Goal: Task Accomplishment & Management: Use online tool/utility

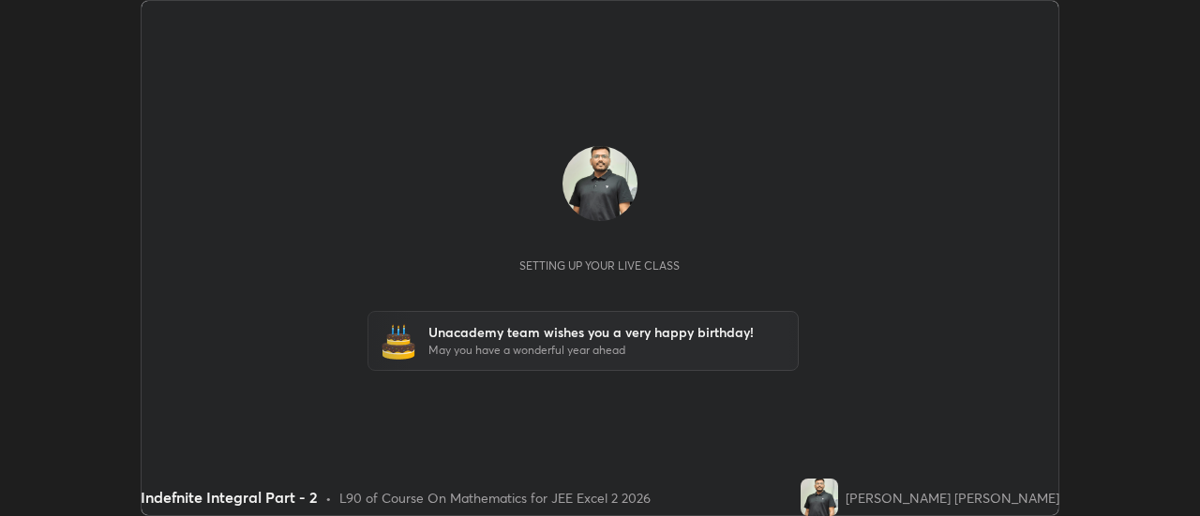
scroll to position [516, 1199]
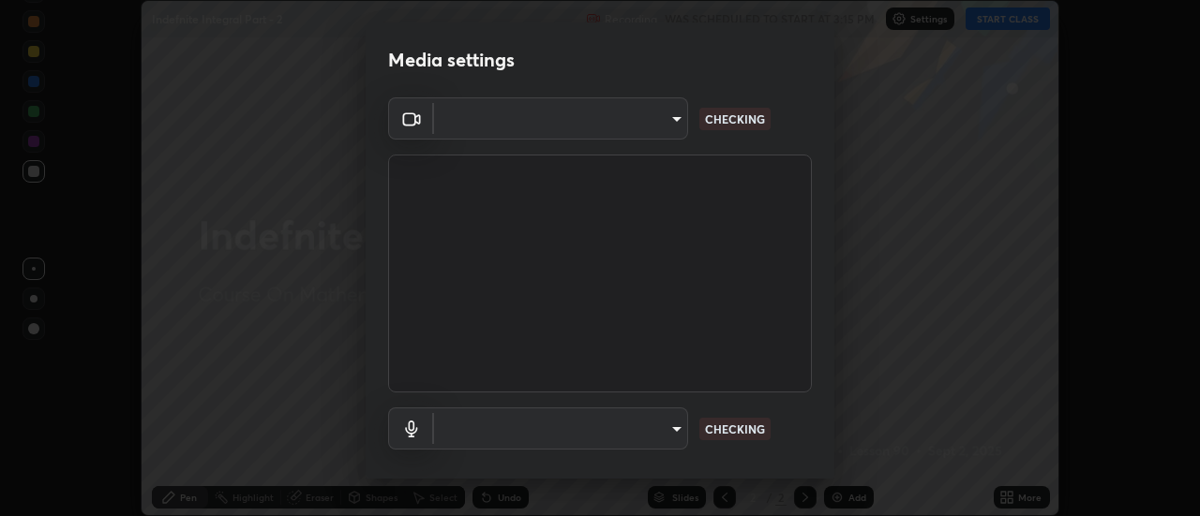
click at [694, 427] on div "​ CHECKING" at bounding box center [600, 429] width 424 height 42
type input "f4ea8680b79eb92e15555447595460d1008e84c9b25948f1cd1a12945e44a0fe"
click at [669, 446] on body "Erase all Indefnite Integral Part - 2 Recording WAS SCHEDULED TO START AT 3:15 …" at bounding box center [600, 258] width 1200 height 516
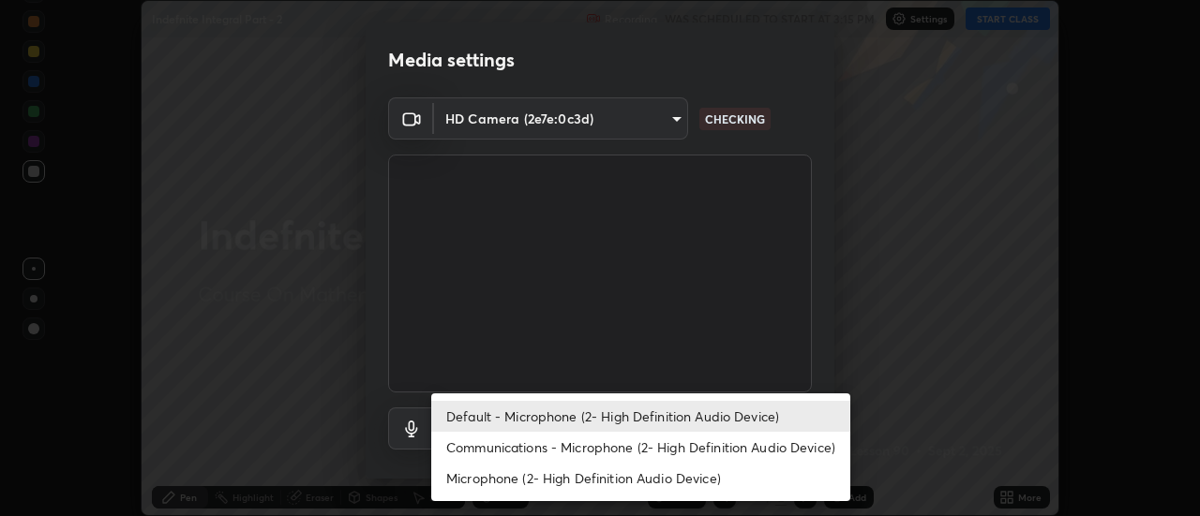
click at [651, 455] on li "Communications - Microphone (2- High Definition Audio Device)" at bounding box center [640, 447] width 419 height 31
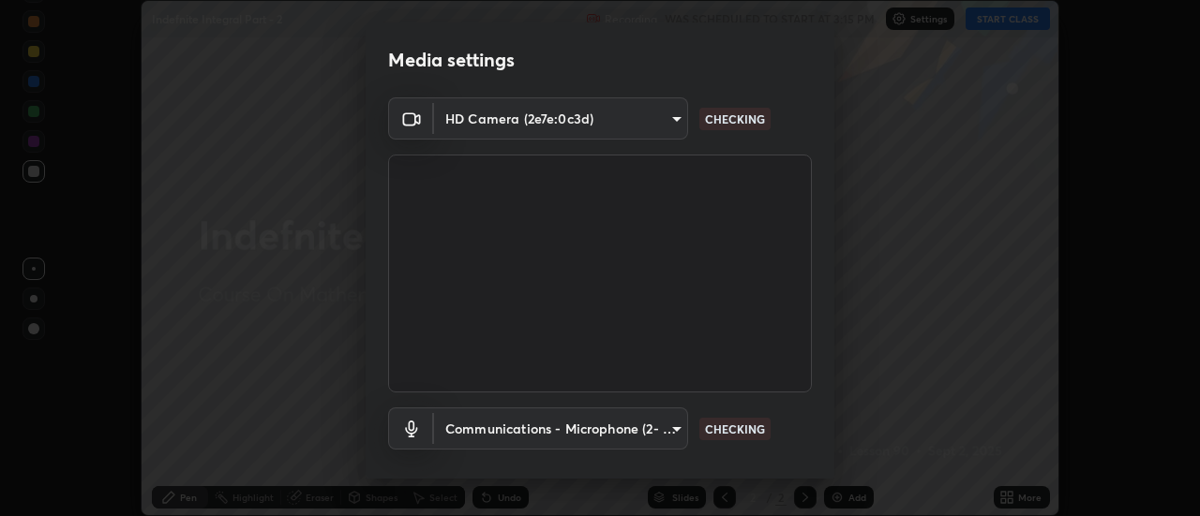
click at [644, 413] on body "Erase all Indefnite Integral Part - 2 Recording WAS SCHEDULED TO START AT 3:15 …" at bounding box center [600, 258] width 1200 height 516
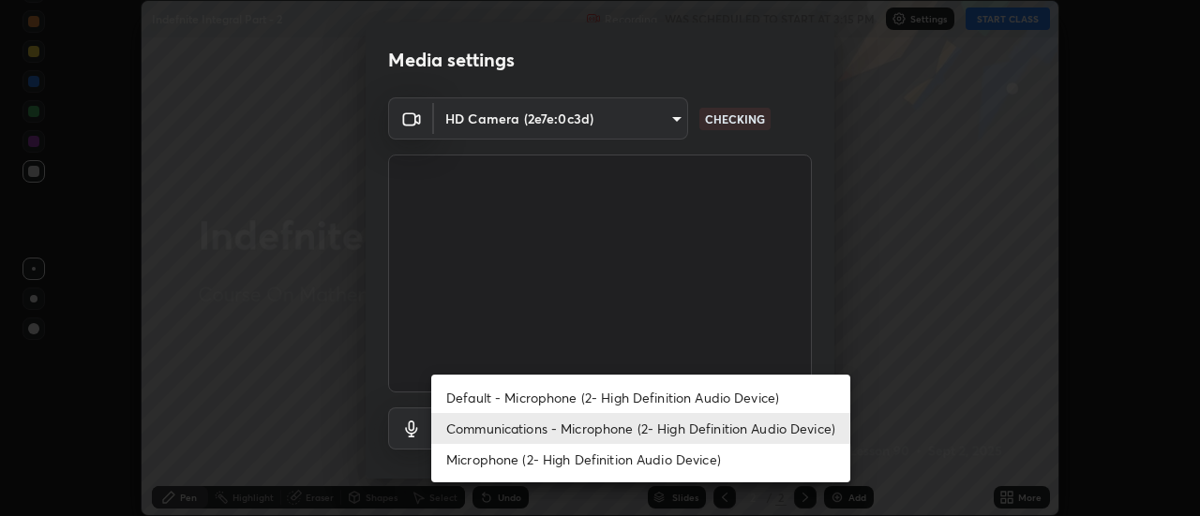
click at [657, 401] on li "Default - Microphone (2- High Definition Audio Device)" at bounding box center [640, 397] width 419 height 31
type input "default"
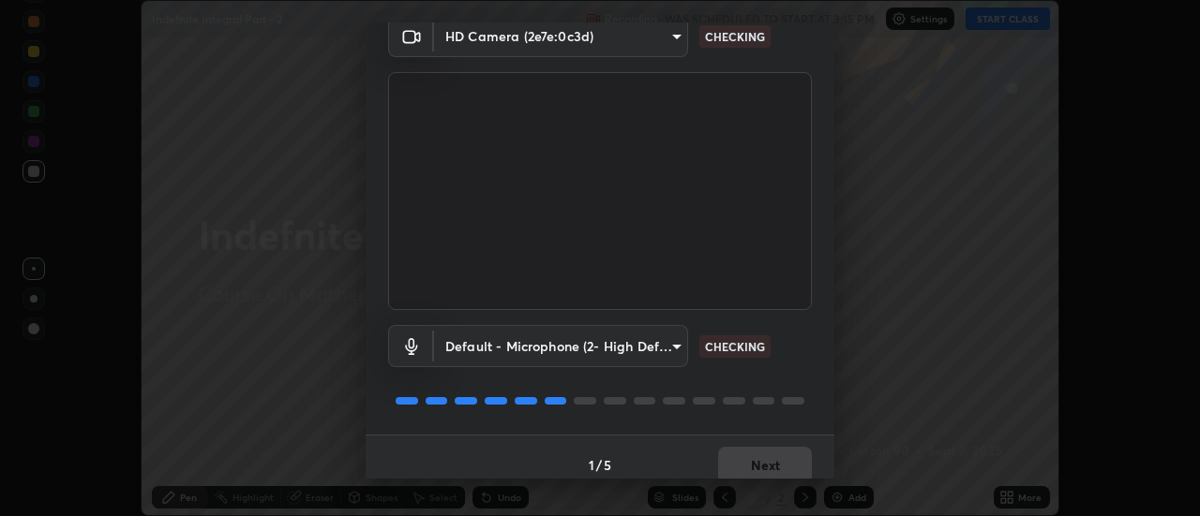
scroll to position [98, 0]
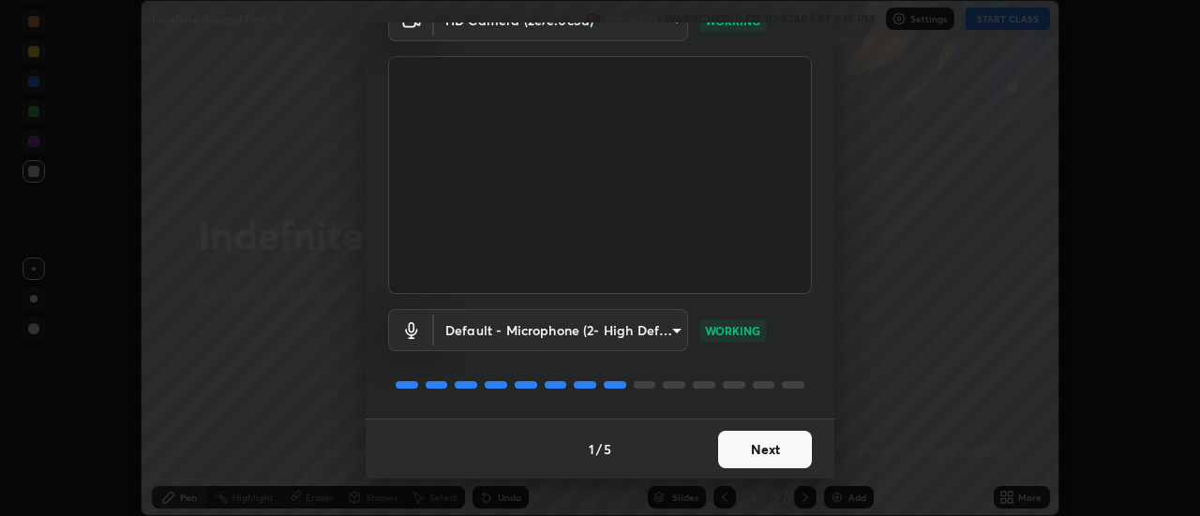
click at [766, 442] on button "Next" at bounding box center [765, 449] width 94 height 37
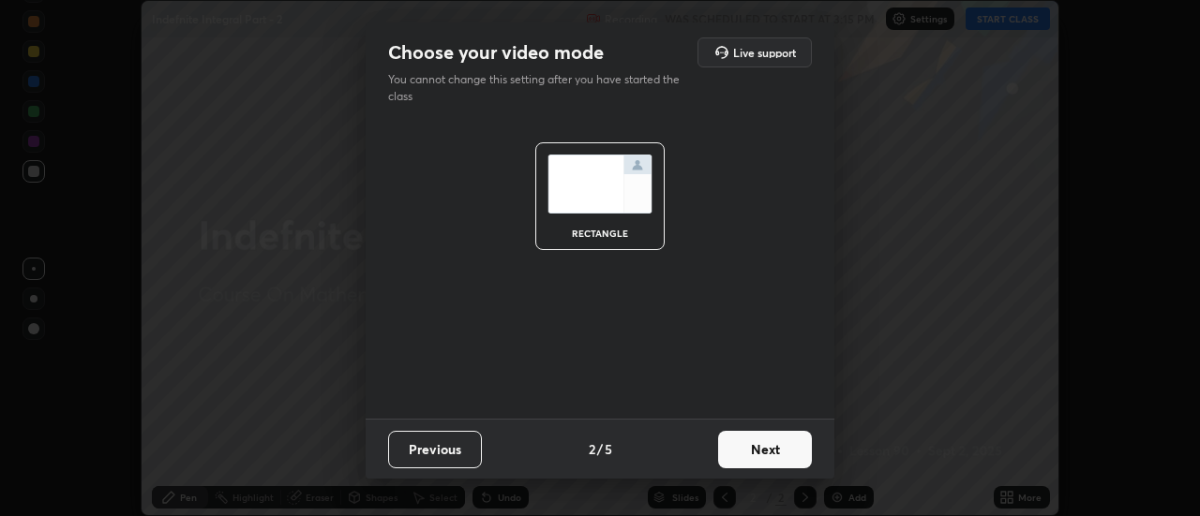
scroll to position [0, 0]
click at [793, 448] on button "Next" at bounding box center [765, 449] width 94 height 37
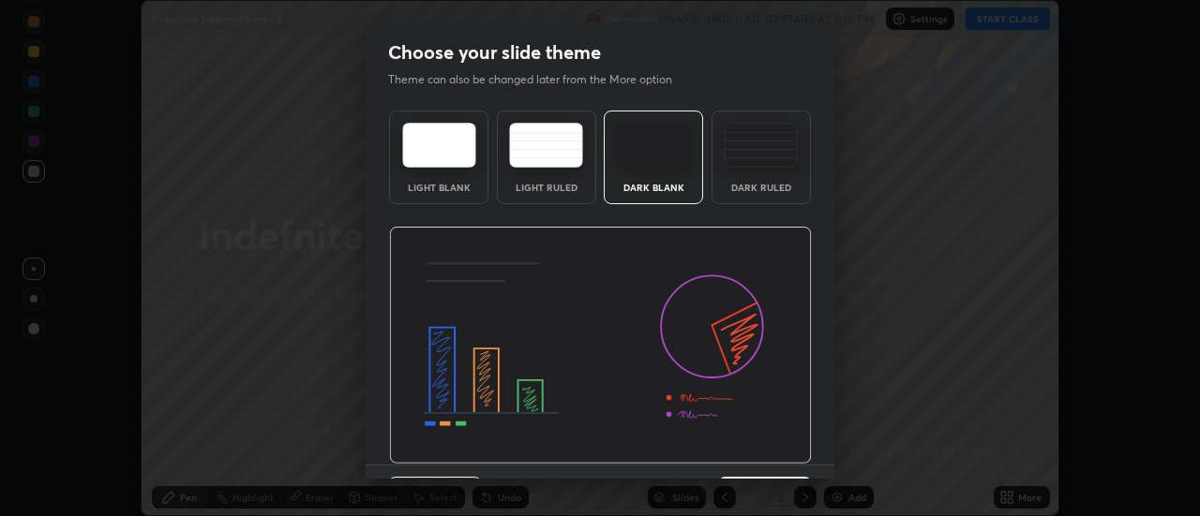
scroll to position [46, 0]
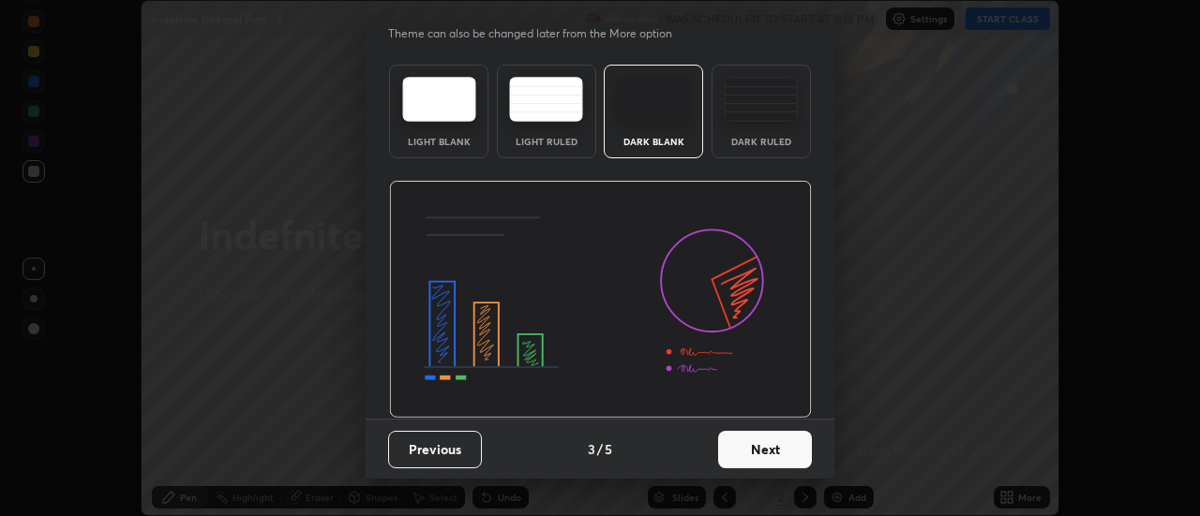
click at [771, 455] on button "Next" at bounding box center [765, 449] width 94 height 37
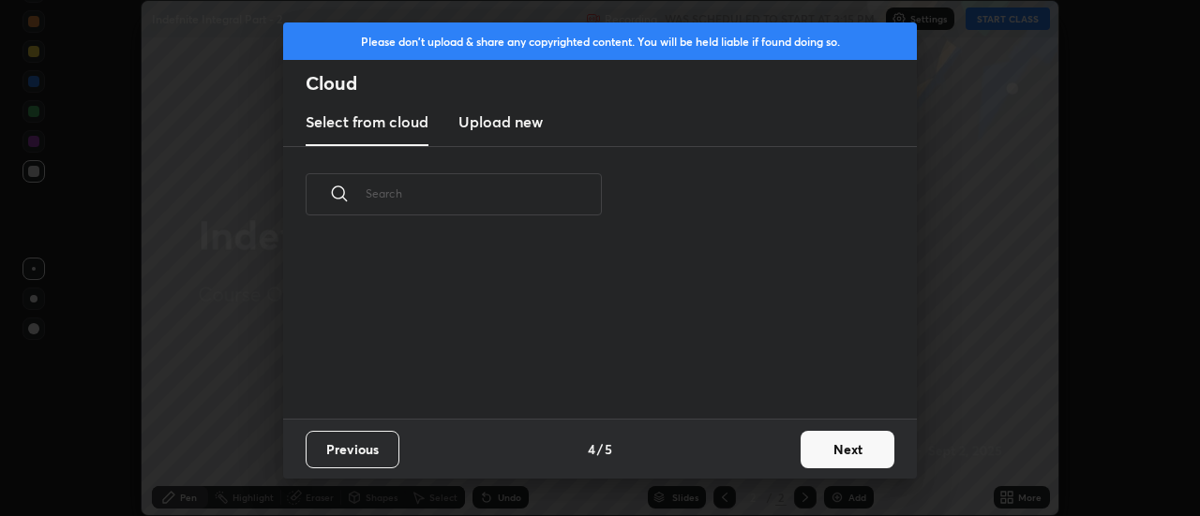
scroll to position [176, 602]
click at [843, 448] on button "Next" at bounding box center [847, 449] width 94 height 37
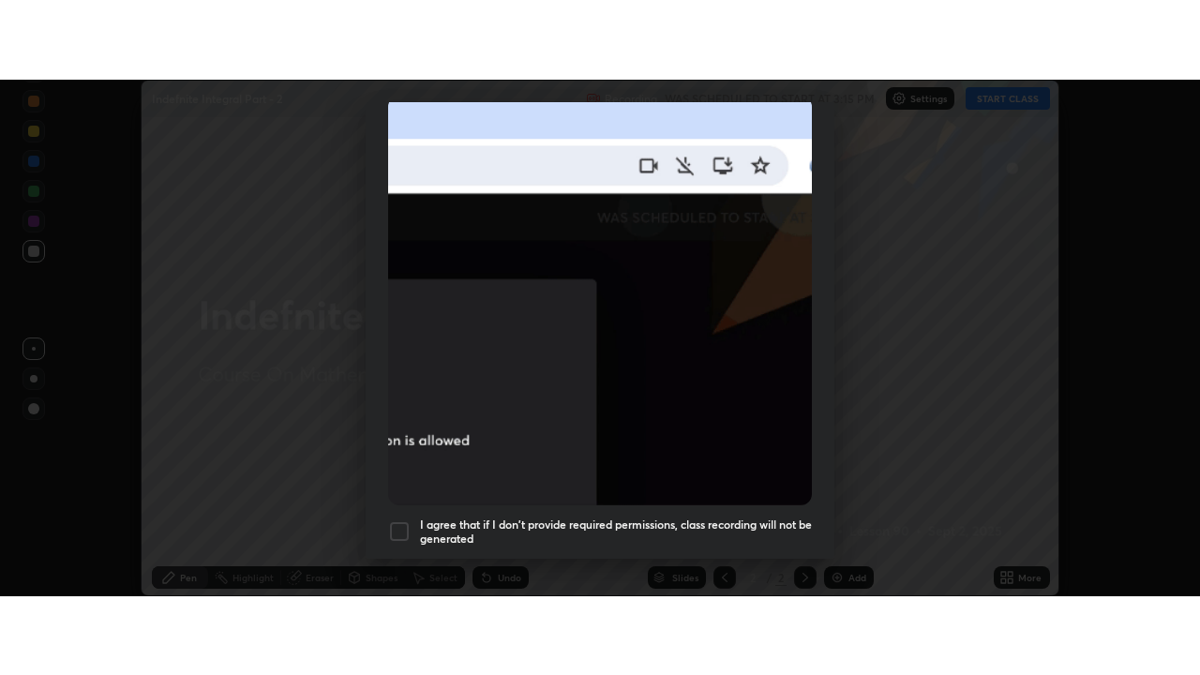
scroll to position [481, 0]
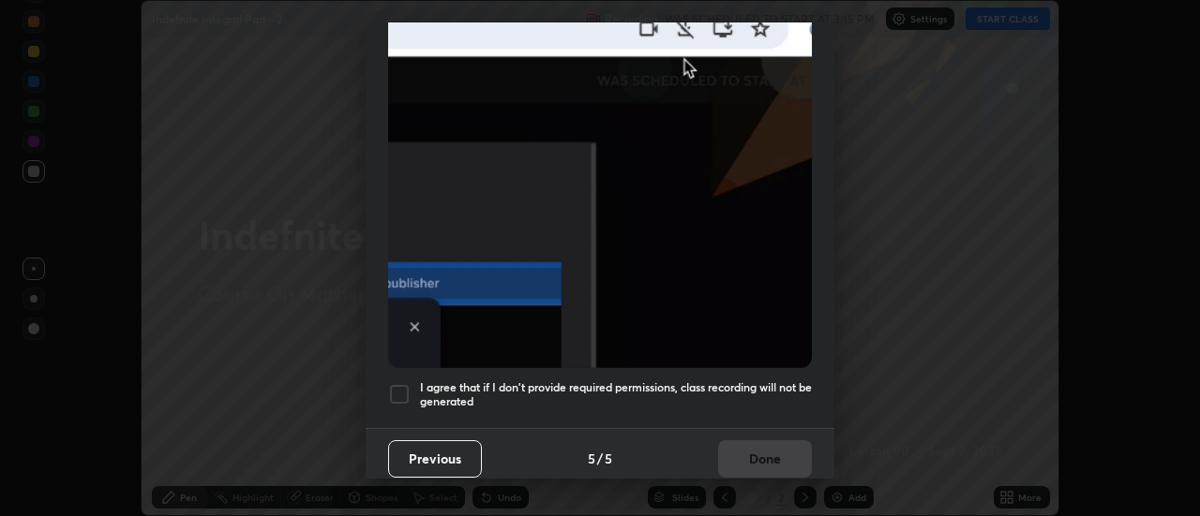
click at [409, 388] on div at bounding box center [399, 394] width 22 height 22
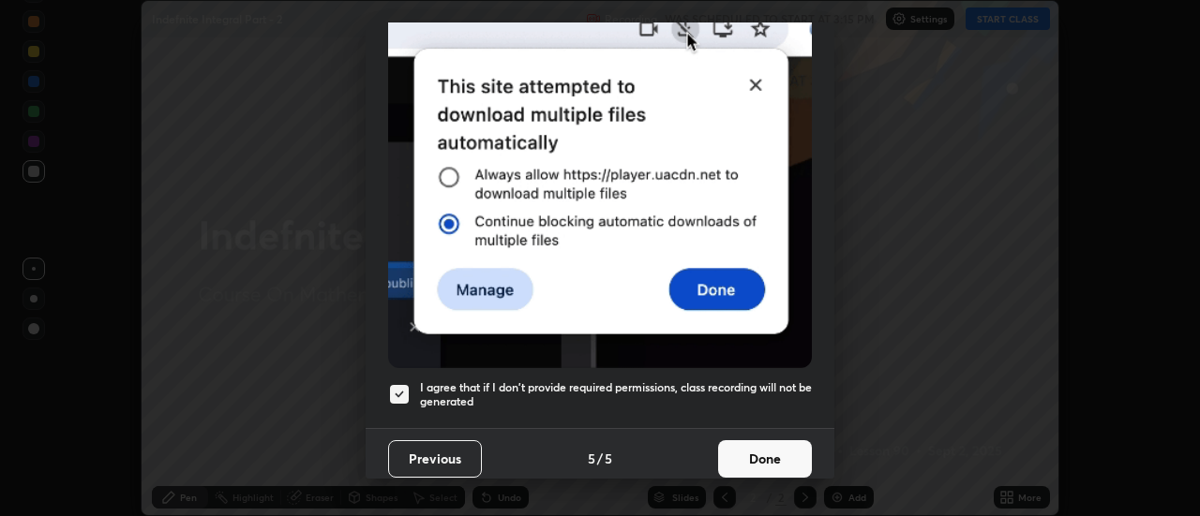
click at [762, 453] on button "Done" at bounding box center [765, 458] width 94 height 37
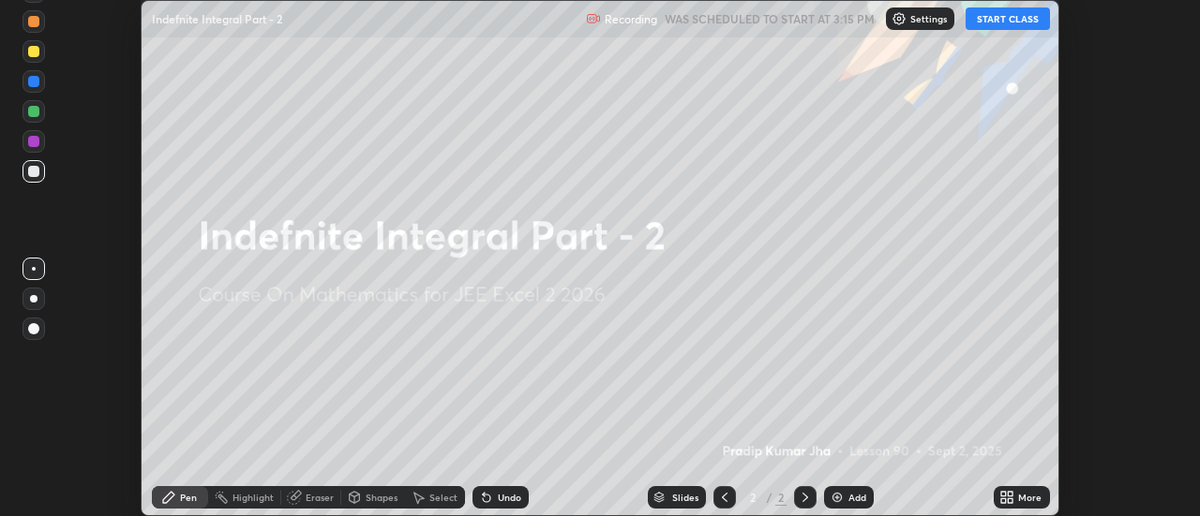
click at [1004, 494] on icon at bounding box center [1003, 494] width 5 height 5
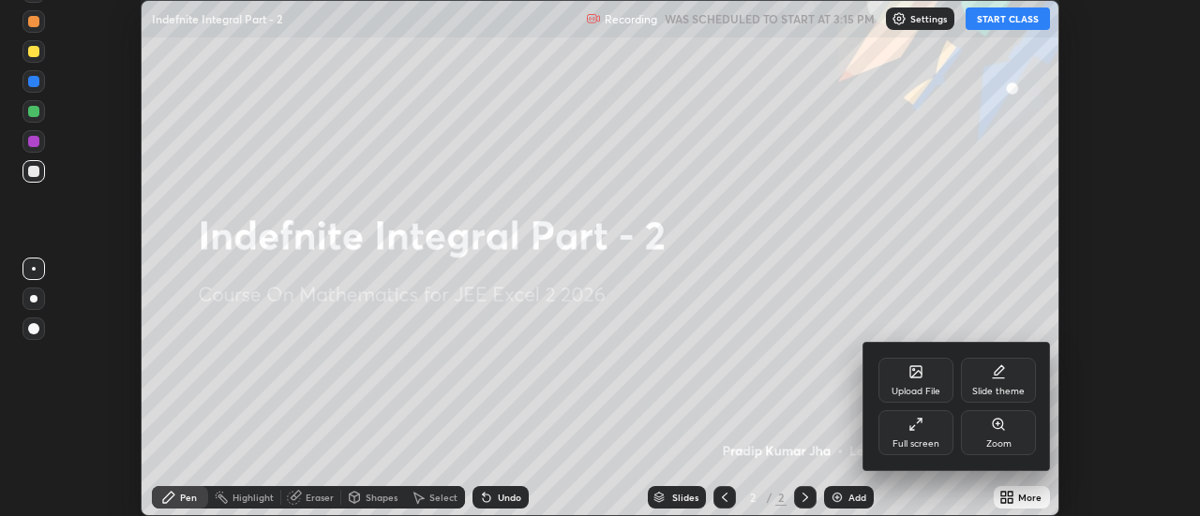
click at [930, 451] on div "Full screen" at bounding box center [915, 432] width 75 height 45
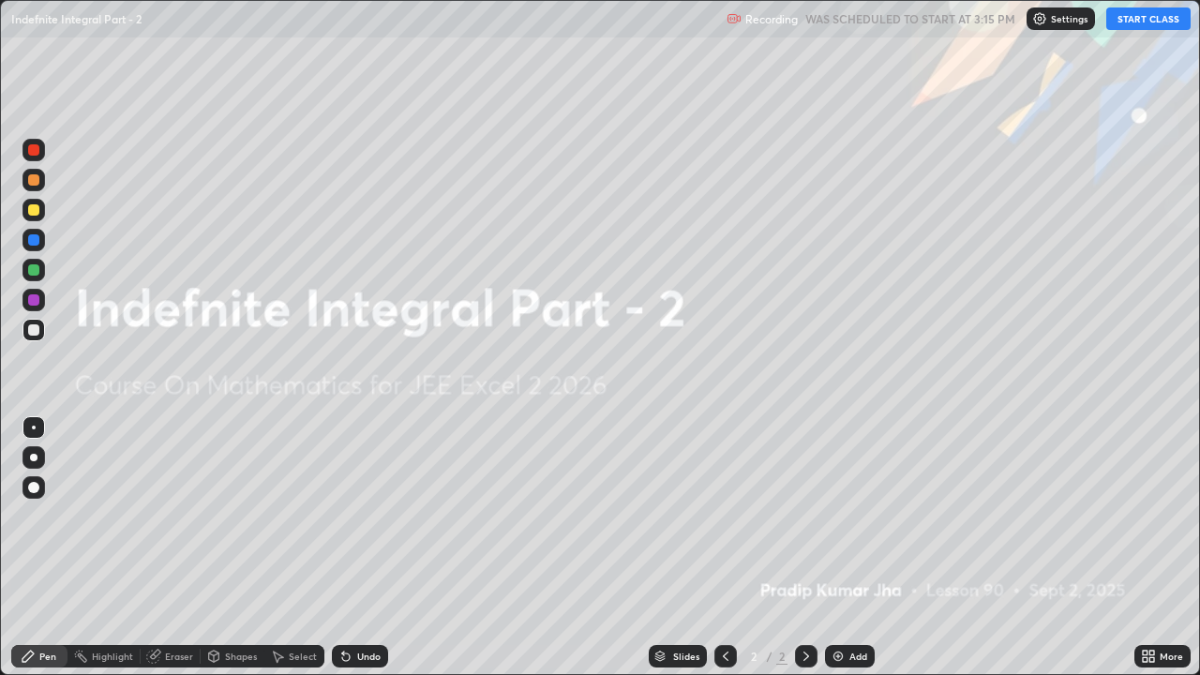
scroll to position [675, 1200]
click at [849, 515] on div "Add" at bounding box center [858, 655] width 18 height 9
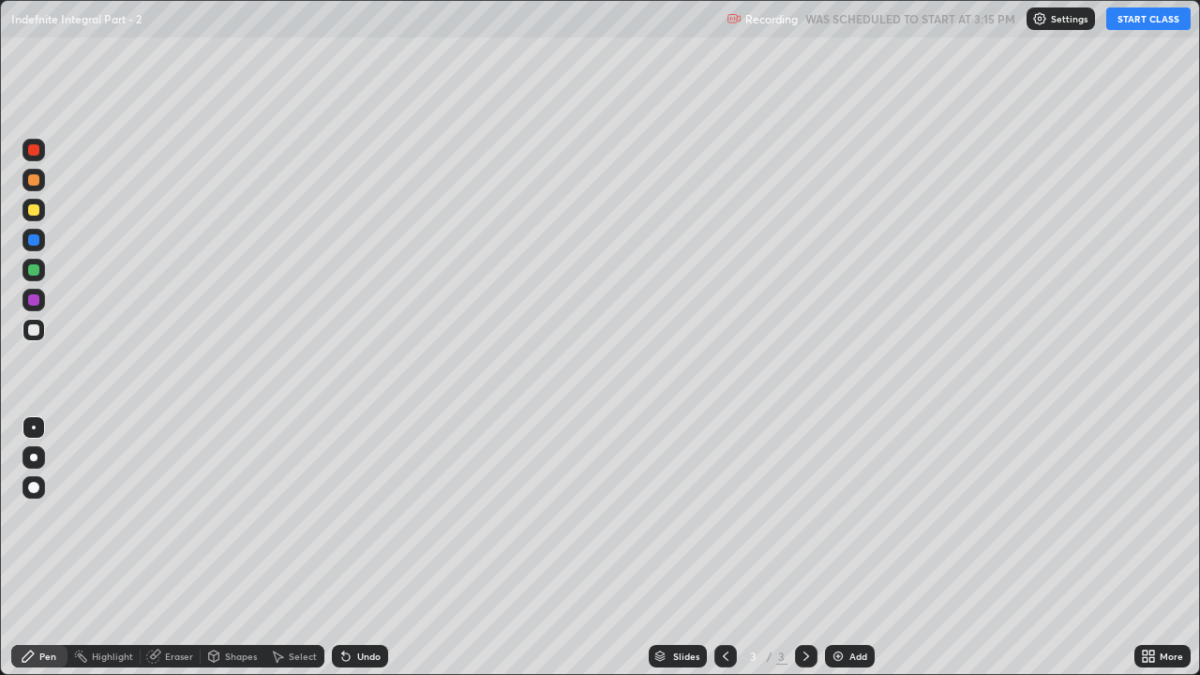
click at [1134, 27] on button "START CLASS" at bounding box center [1148, 18] width 84 height 22
click at [47, 515] on div "Pen" at bounding box center [39, 656] width 56 height 22
click at [32, 217] on div at bounding box center [33, 210] width 22 height 22
click at [33, 328] on div at bounding box center [33, 329] width 11 height 11
click at [350, 515] on icon at bounding box center [345, 656] width 15 height 15
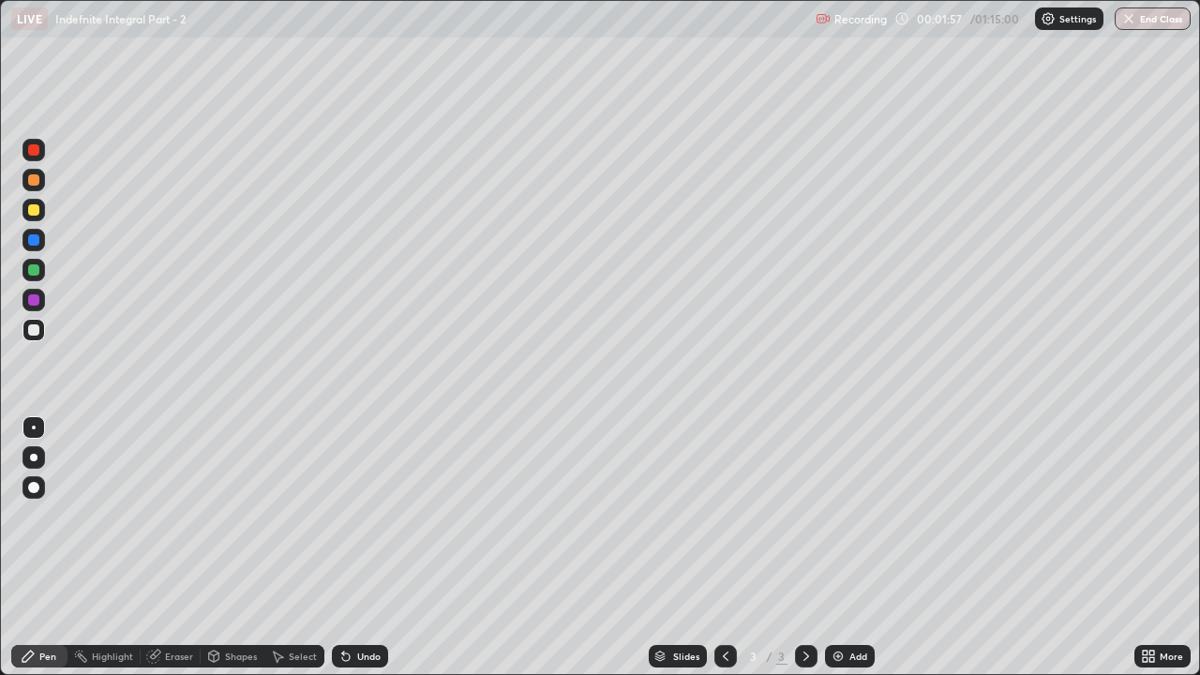
click at [366, 515] on div "Undo" at bounding box center [368, 655] width 23 height 9
click at [244, 515] on div "Shapes" at bounding box center [233, 656] width 64 height 22
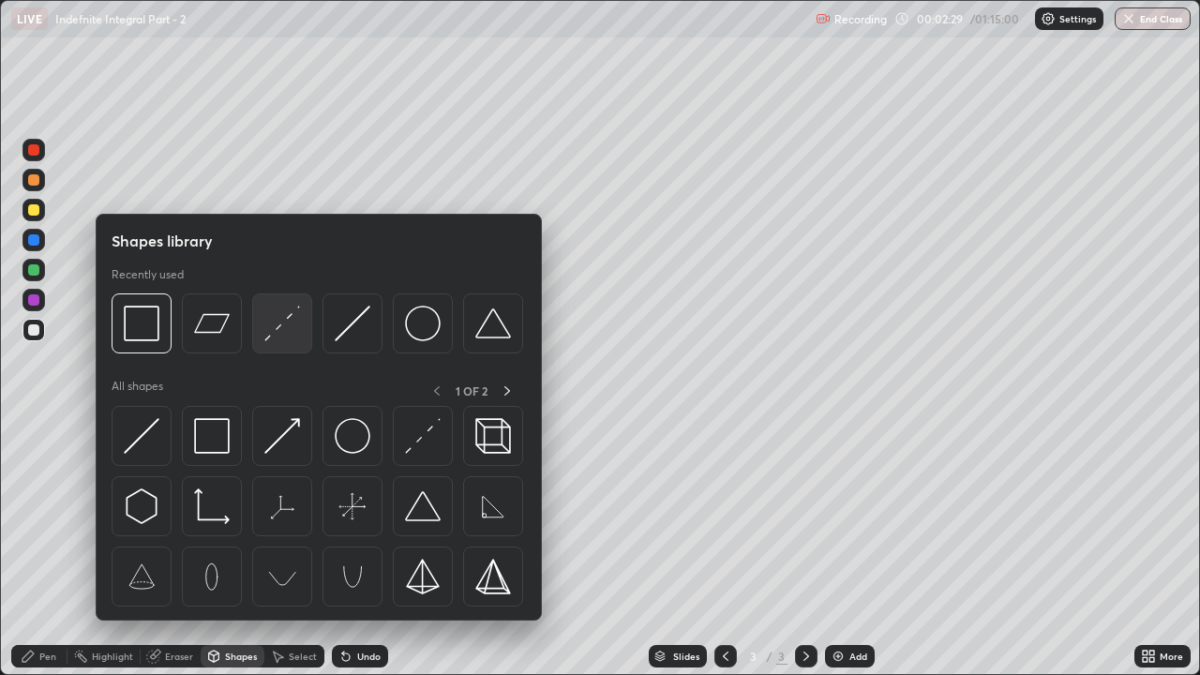
click at [284, 325] on img at bounding box center [282, 324] width 36 height 36
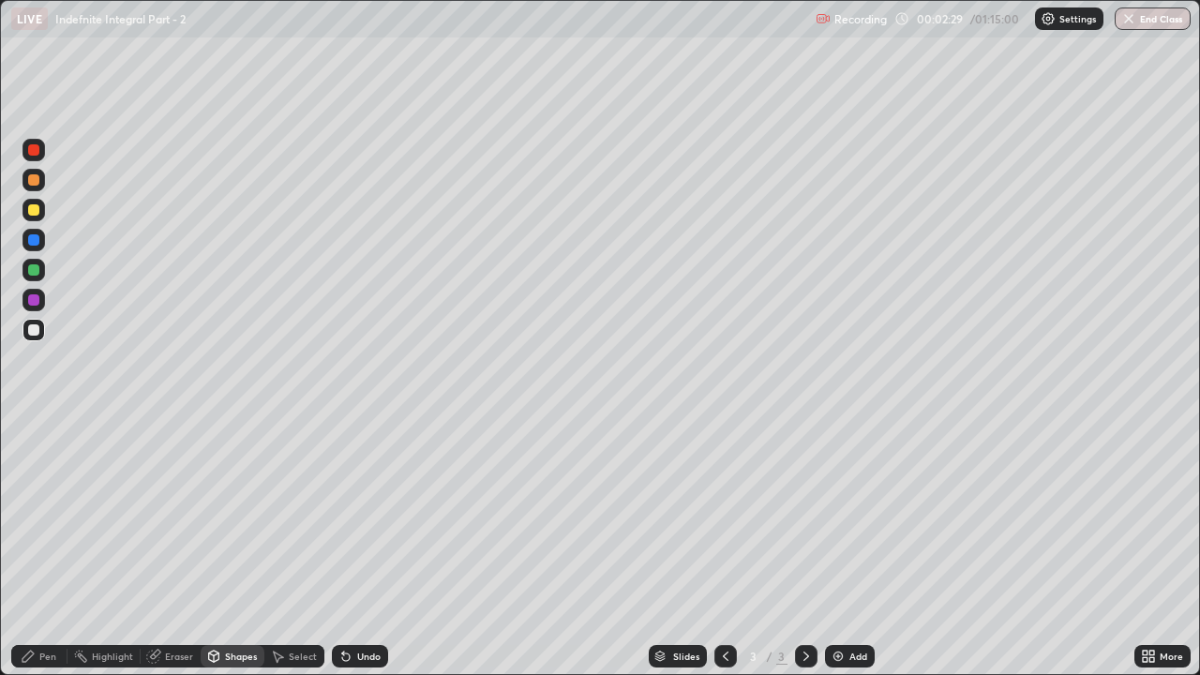
click at [35, 210] on div at bounding box center [33, 209] width 11 height 11
click at [38, 515] on div "Pen" at bounding box center [39, 656] width 56 height 22
click at [30, 337] on div at bounding box center [33, 330] width 22 height 22
click at [840, 515] on img at bounding box center [837, 656] width 15 height 15
click at [37, 209] on div at bounding box center [33, 209] width 11 height 11
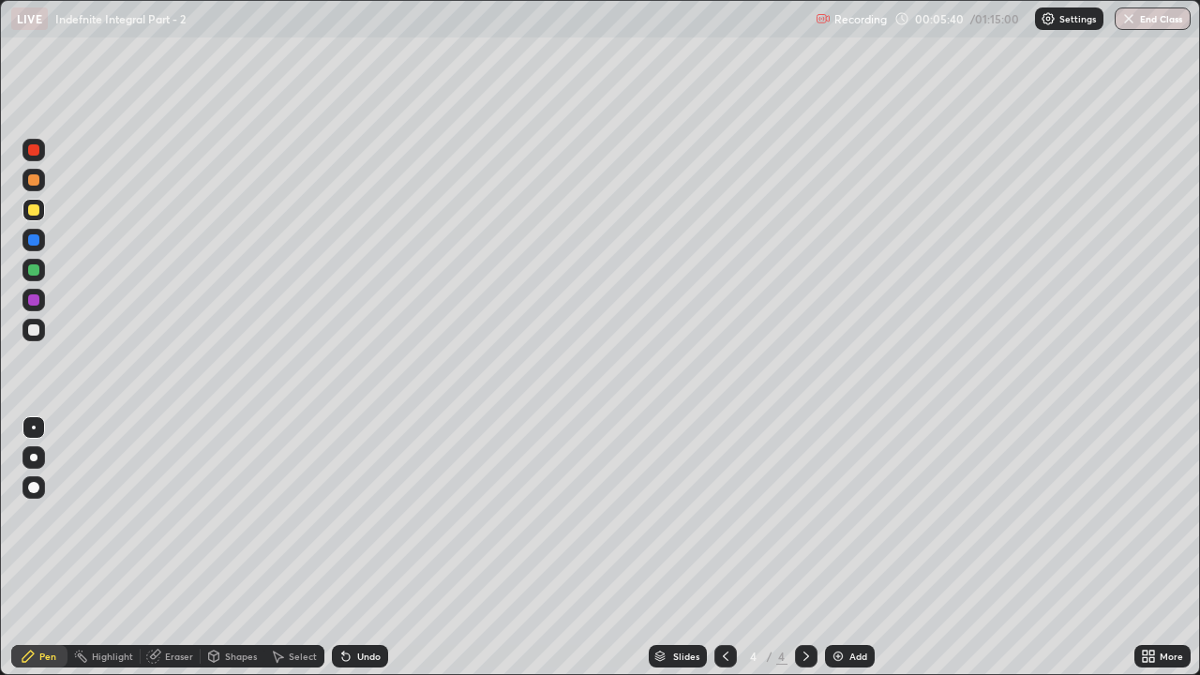
click at [37, 331] on div at bounding box center [33, 329] width 11 height 11
click at [212, 515] on icon at bounding box center [214, 654] width 10 height 3
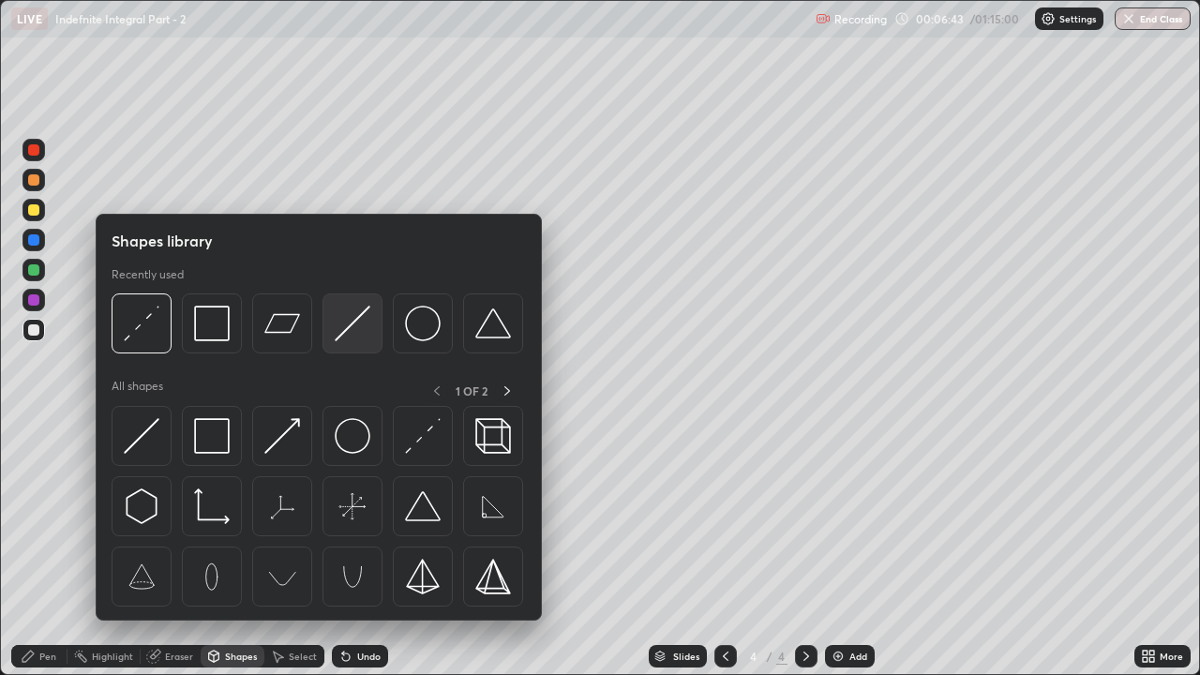
click at [343, 325] on img at bounding box center [353, 324] width 36 height 36
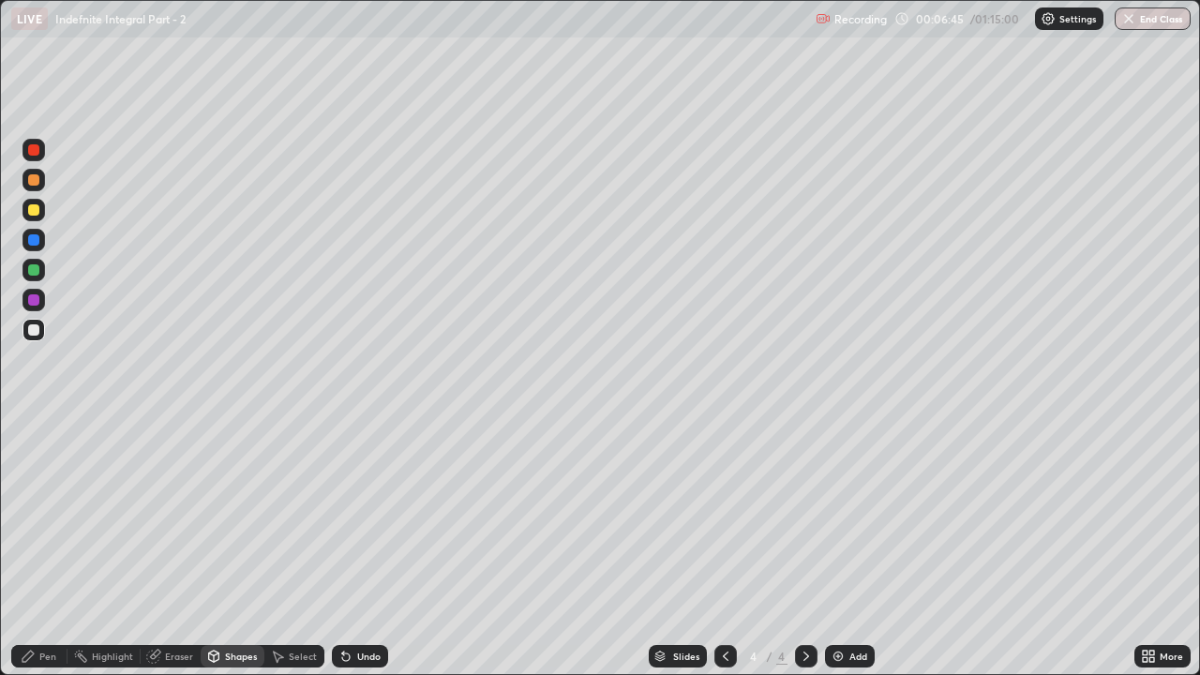
click at [36, 515] on div "Pen" at bounding box center [39, 656] width 56 height 22
click at [34, 213] on div at bounding box center [33, 209] width 11 height 11
click at [35, 329] on div at bounding box center [33, 329] width 11 height 11
click at [801, 515] on icon at bounding box center [806, 656] width 15 height 15
click at [830, 515] on img at bounding box center [837, 656] width 15 height 15
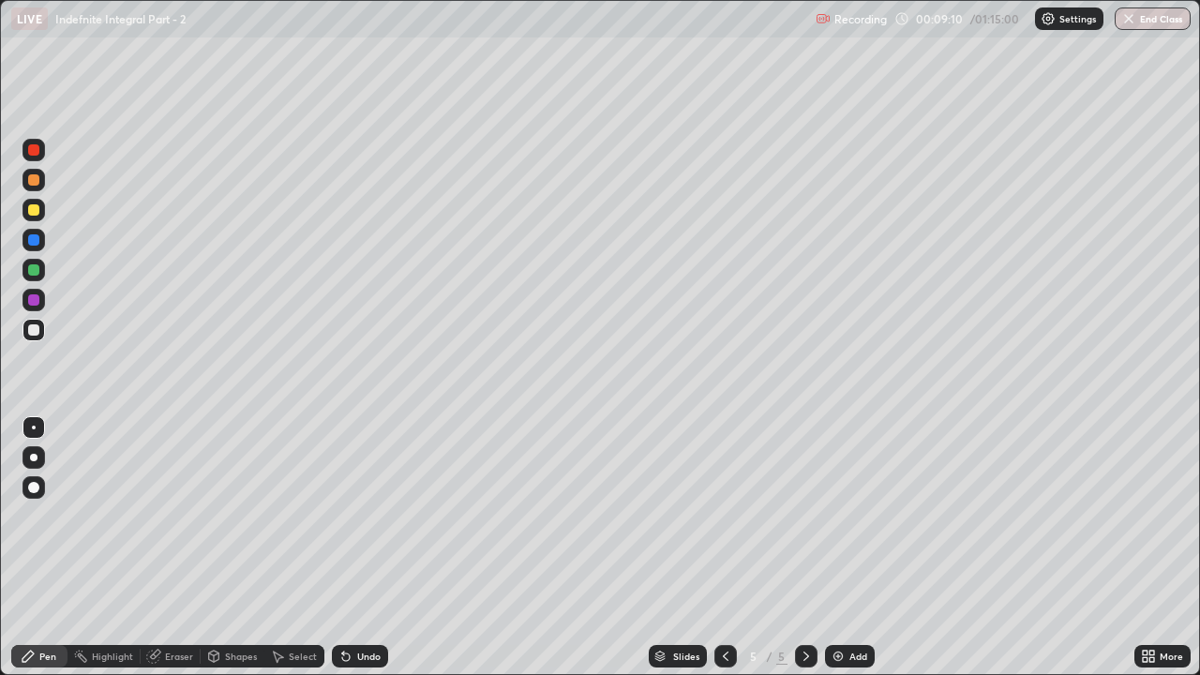
click at [35, 179] on div at bounding box center [33, 179] width 11 height 11
click at [32, 217] on div at bounding box center [33, 210] width 22 height 22
click at [352, 515] on div "Undo" at bounding box center [360, 656] width 56 height 22
click at [31, 329] on div at bounding box center [33, 329] width 11 height 11
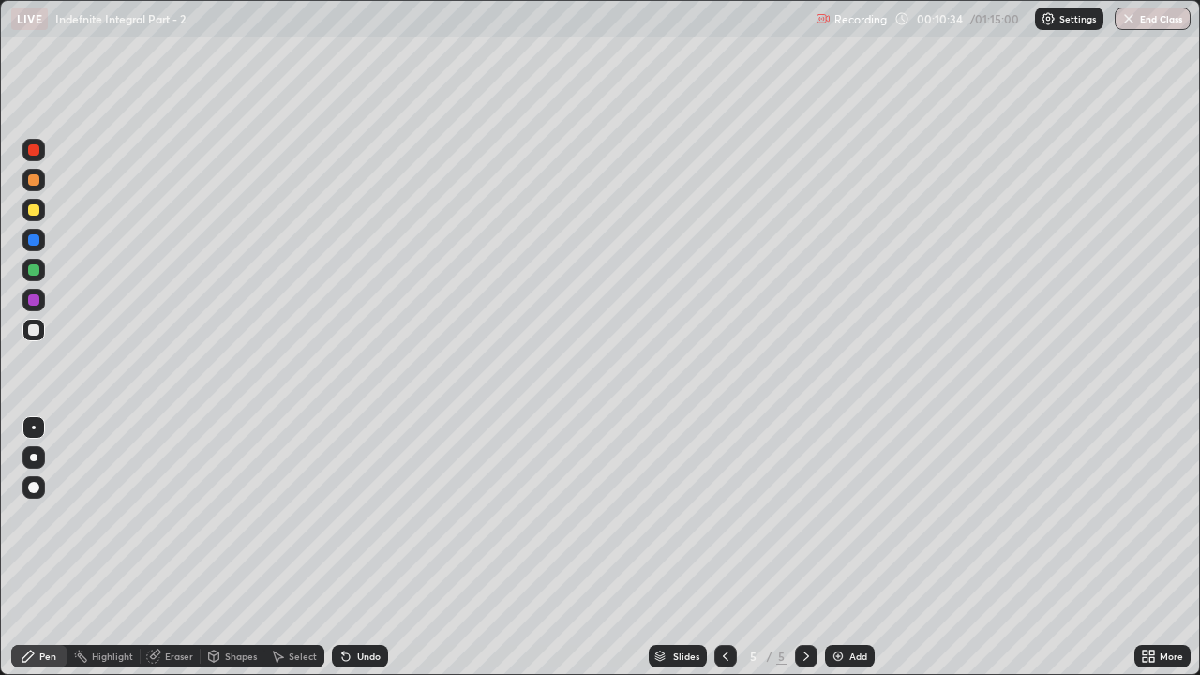
click at [37, 188] on div at bounding box center [33, 180] width 22 height 22
click at [36, 333] on div at bounding box center [33, 329] width 11 height 11
click at [836, 515] on img at bounding box center [837, 656] width 15 height 15
click at [35, 330] on div at bounding box center [33, 329] width 11 height 11
click at [348, 515] on icon at bounding box center [345, 656] width 15 height 15
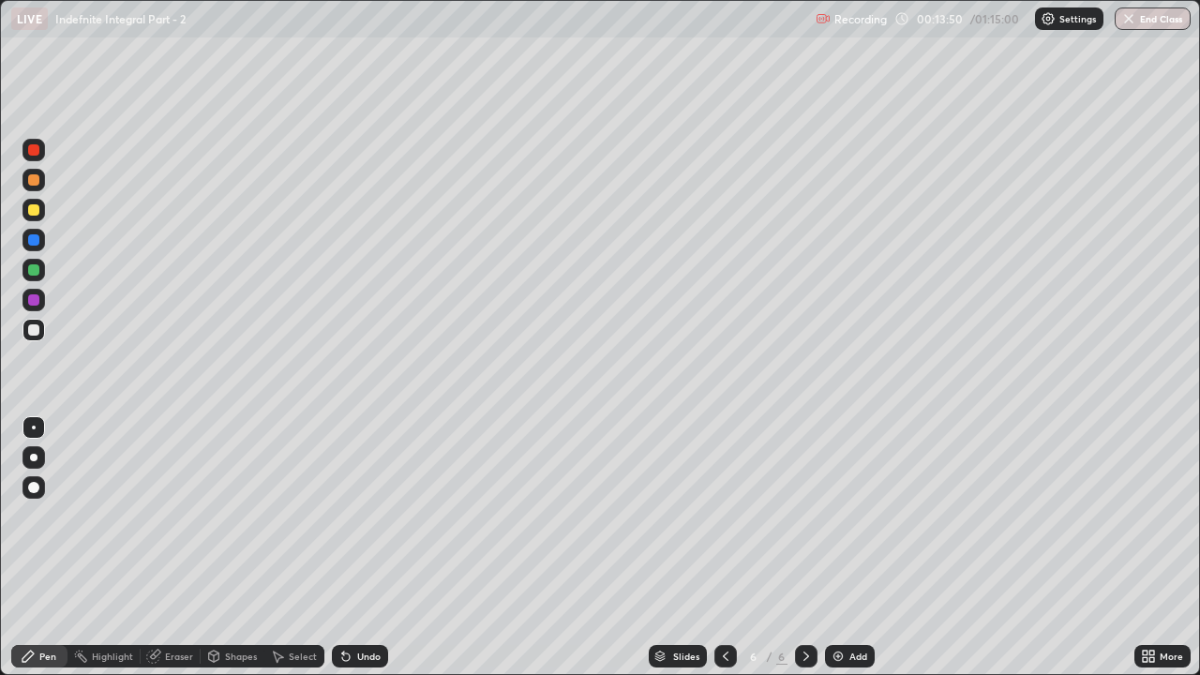
click at [345, 515] on icon at bounding box center [345, 656] width 7 height 7
click at [355, 515] on div "Undo" at bounding box center [360, 656] width 56 height 22
click at [353, 515] on div "Undo" at bounding box center [360, 656] width 56 height 22
click at [356, 515] on div "Undo" at bounding box center [360, 656] width 56 height 22
click at [804, 515] on icon at bounding box center [806, 656] width 15 height 15
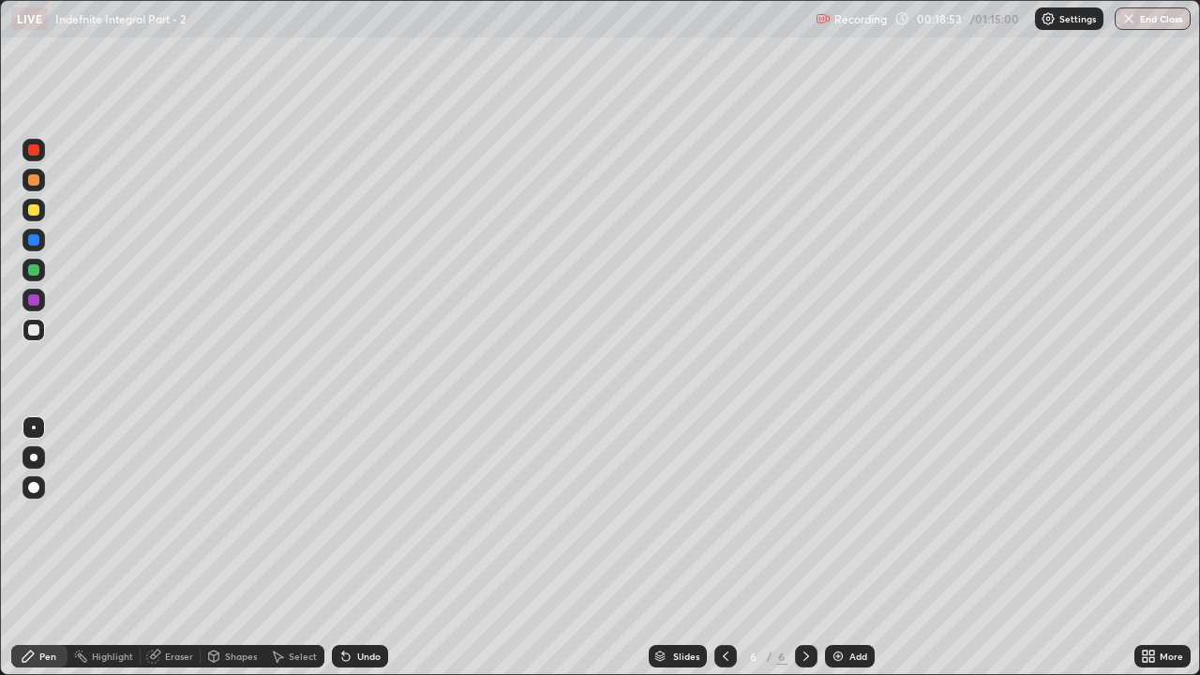
click at [849, 515] on div "Add" at bounding box center [858, 655] width 18 height 9
click at [34, 178] on div at bounding box center [33, 179] width 11 height 11
click at [346, 515] on icon at bounding box center [345, 656] width 15 height 15
click at [31, 270] on div at bounding box center [33, 269] width 11 height 11
click at [37, 324] on div at bounding box center [33, 329] width 11 height 11
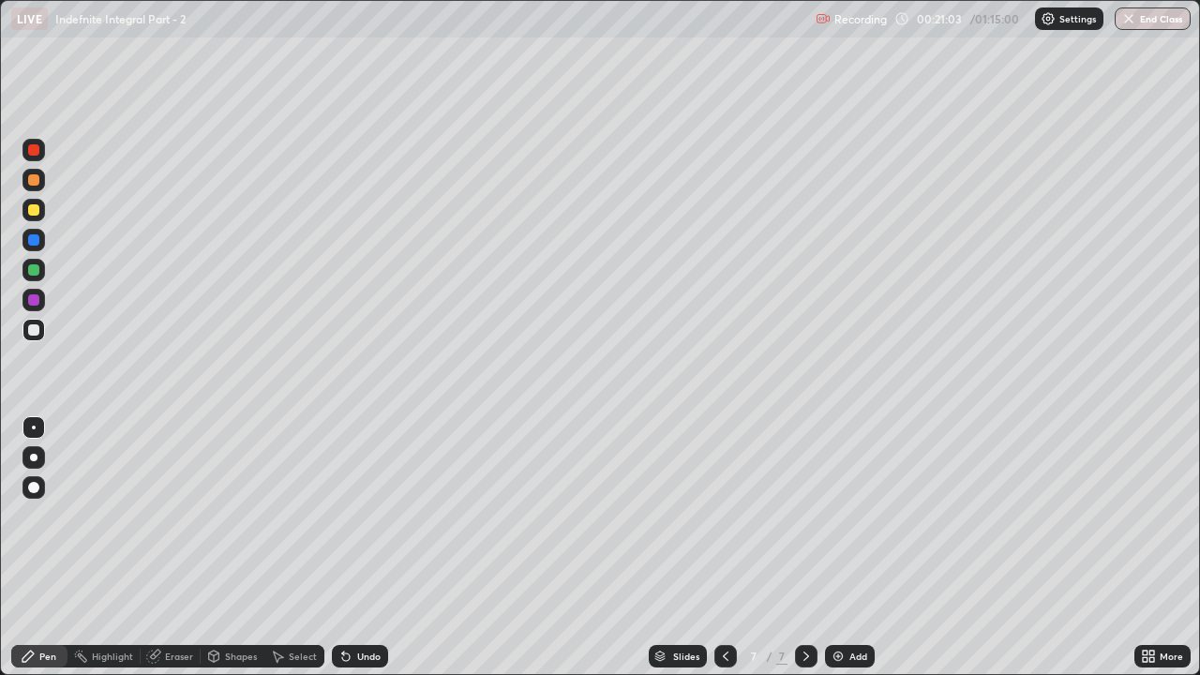
click at [357, 515] on div "Undo" at bounding box center [368, 655] width 23 height 9
click at [849, 515] on div "Add" at bounding box center [858, 655] width 18 height 9
click at [723, 515] on icon at bounding box center [725, 656] width 15 height 15
click at [804, 515] on icon at bounding box center [806, 656] width 15 height 15
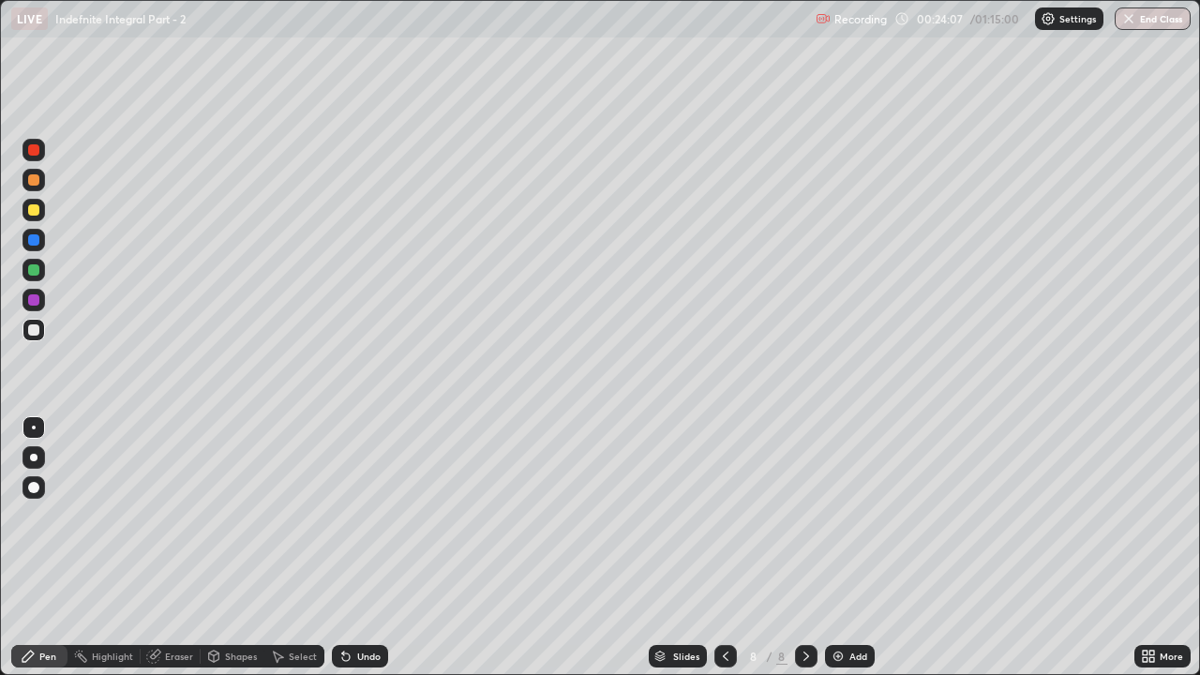
click at [724, 515] on div at bounding box center [725, 656] width 22 height 22
click at [804, 515] on icon at bounding box center [806, 656] width 15 height 15
click at [45, 515] on div "Pen" at bounding box center [47, 655] width 17 height 9
click at [35, 209] on div at bounding box center [33, 209] width 11 height 11
click at [36, 176] on div at bounding box center [33, 179] width 11 height 11
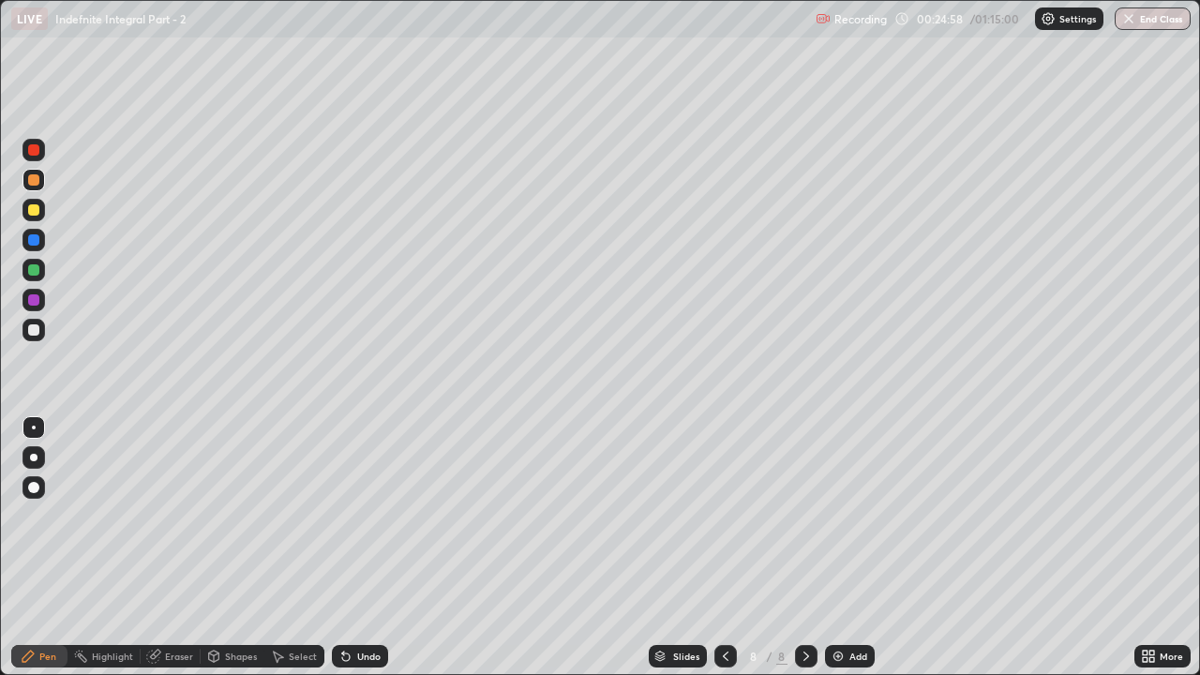
click at [36, 207] on div at bounding box center [33, 209] width 11 height 11
click at [34, 330] on div at bounding box center [33, 329] width 11 height 11
click at [38, 215] on div at bounding box center [33, 210] width 22 height 22
click at [34, 333] on div at bounding box center [33, 329] width 11 height 11
click at [32, 211] on div at bounding box center [33, 209] width 11 height 11
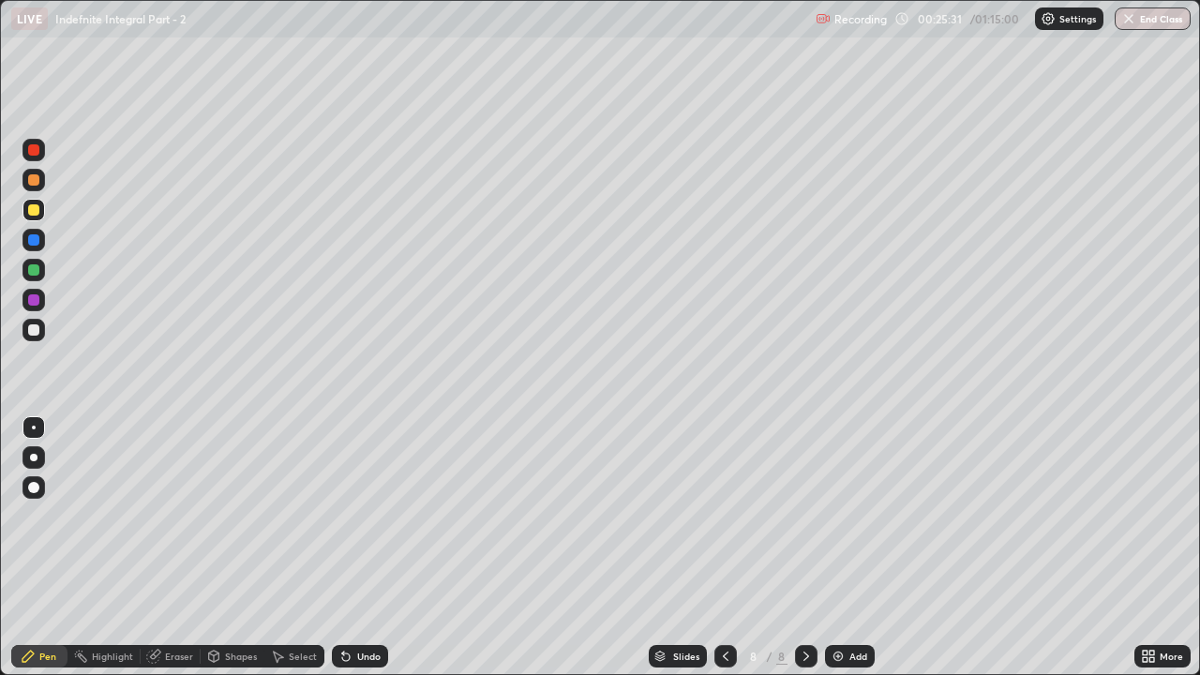
click at [37, 328] on div at bounding box center [33, 329] width 11 height 11
click at [357, 515] on div "Undo" at bounding box center [368, 655] width 23 height 9
click at [351, 515] on div "Undo" at bounding box center [360, 656] width 56 height 22
click at [37, 180] on div at bounding box center [33, 179] width 11 height 11
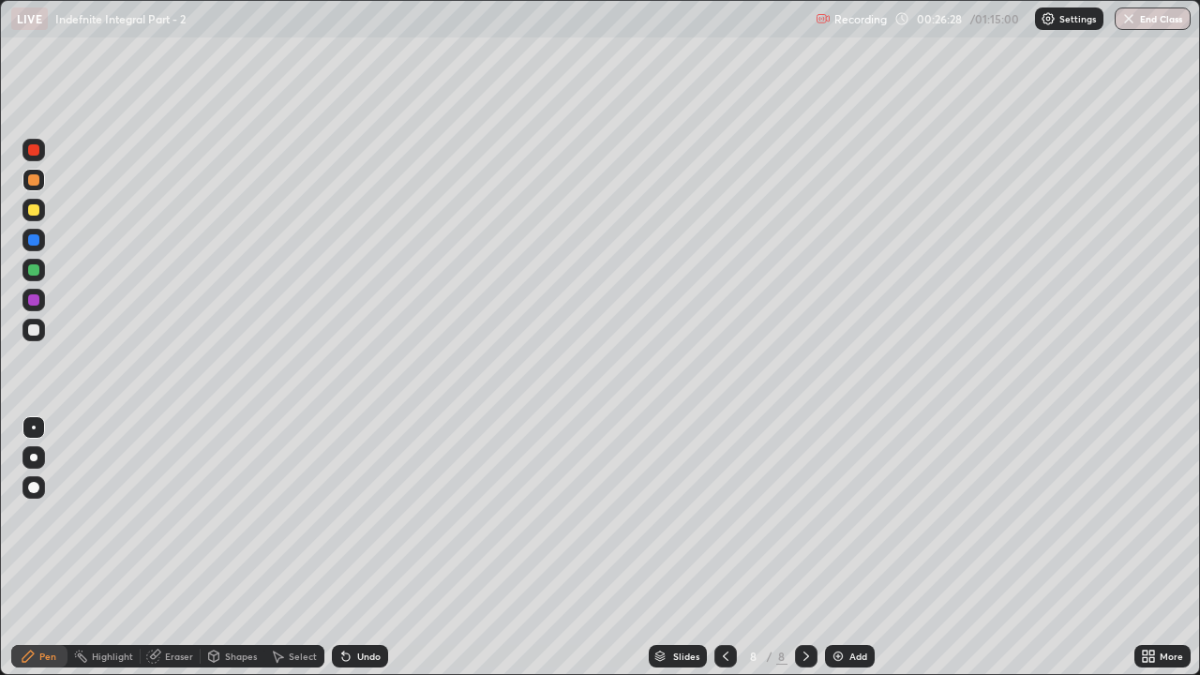
click at [44, 275] on div at bounding box center [33, 270] width 22 height 22
click at [29, 181] on div at bounding box center [33, 179] width 11 height 11
click at [35, 207] on div at bounding box center [33, 209] width 11 height 11
click at [31, 335] on div at bounding box center [33, 329] width 11 height 11
click at [846, 515] on div "Add" at bounding box center [850, 656] width 50 height 22
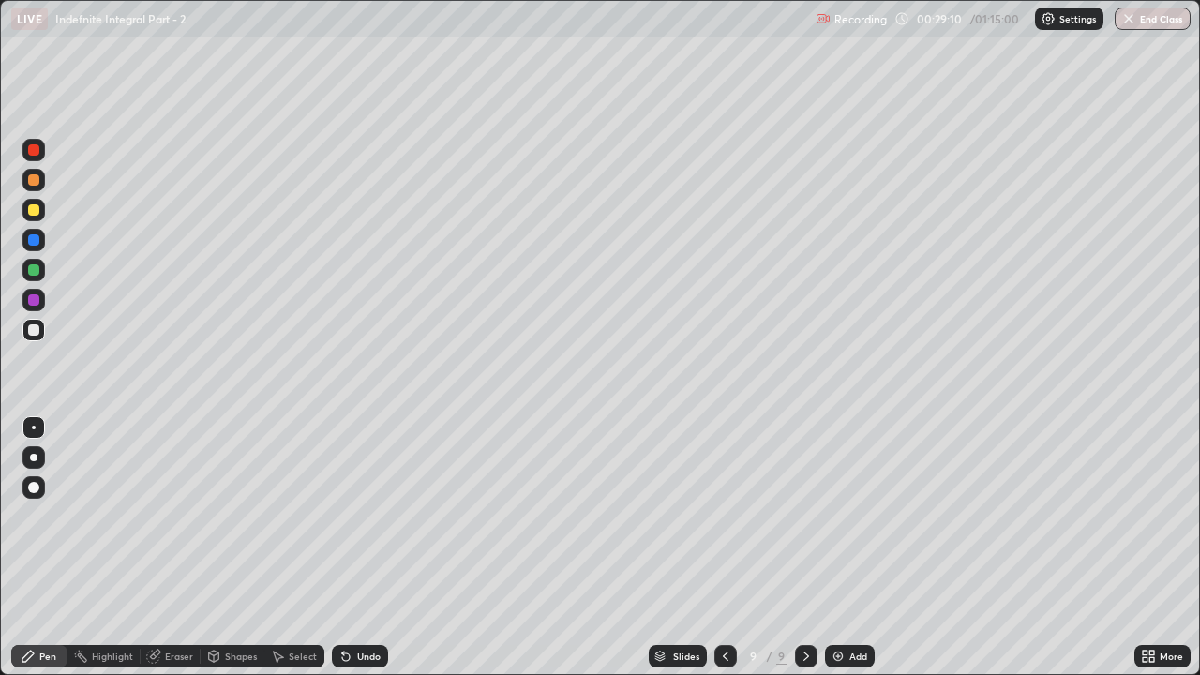
click at [157, 515] on icon at bounding box center [153, 656] width 12 height 12
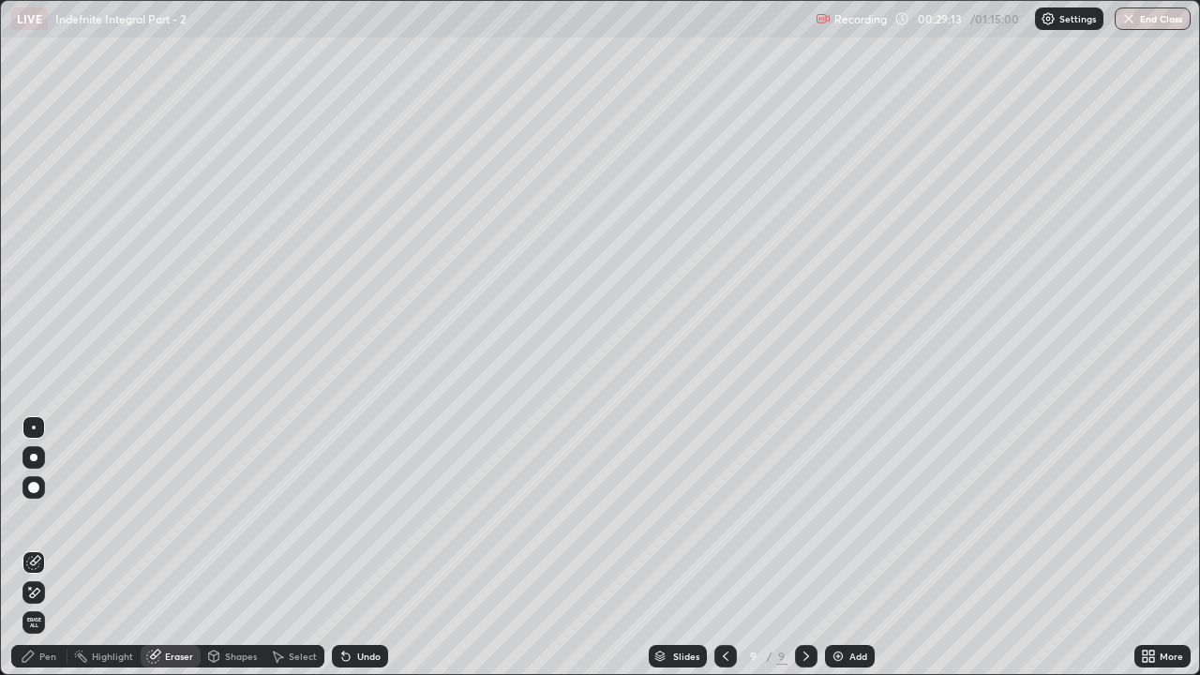
click at [363, 515] on div "Undo" at bounding box center [360, 656] width 56 height 22
click at [102, 515] on div "Highlight" at bounding box center [112, 655] width 41 height 9
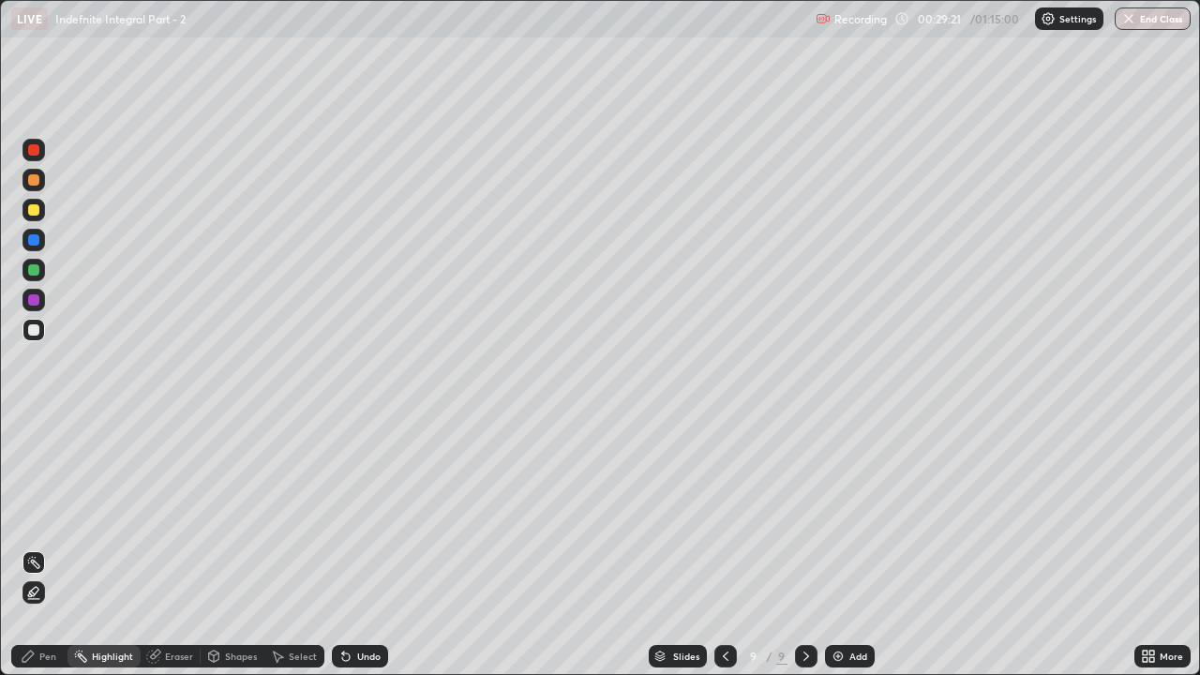
click at [34, 515] on icon at bounding box center [28, 656] width 15 height 15
click at [250, 515] on div "Shapes" at bounding box center [233, 656] width 64 height 22
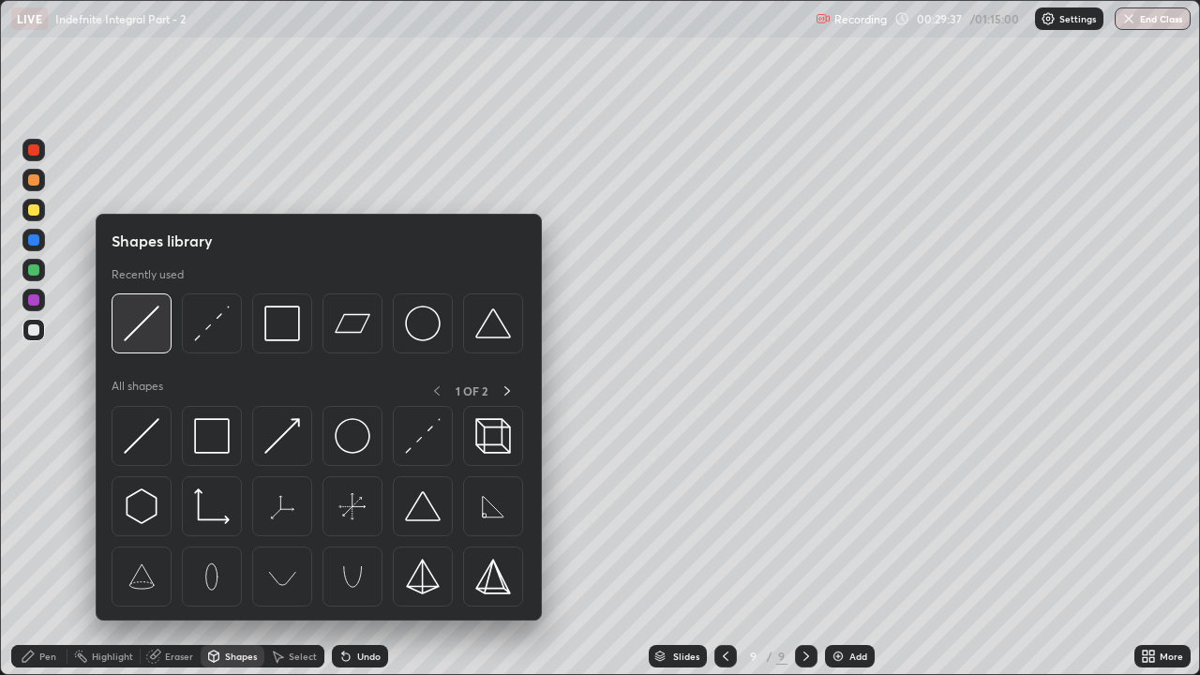
click at [144, 325] on img at bounding box center [142, 324] width 36 height 36
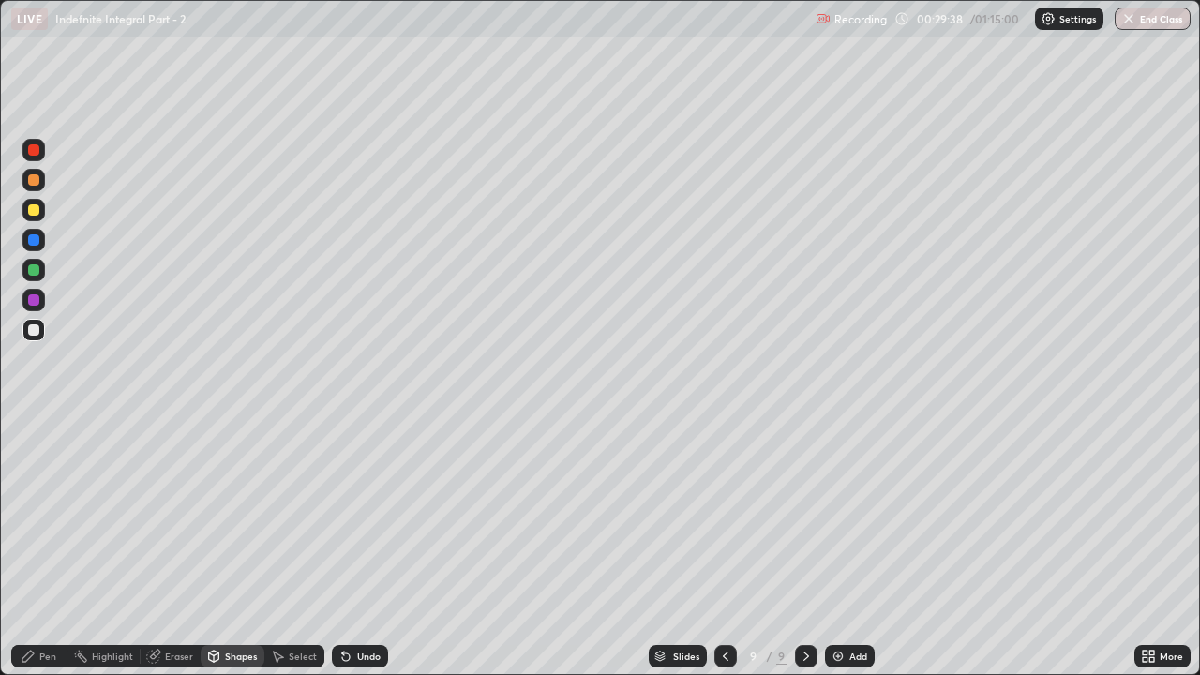
click at [38, 218] on div at bounding box center [33, 210] width 22 height 22
click at [165, 515] on div "Eraser" at bounding box center [179, 655] width 28 height 9
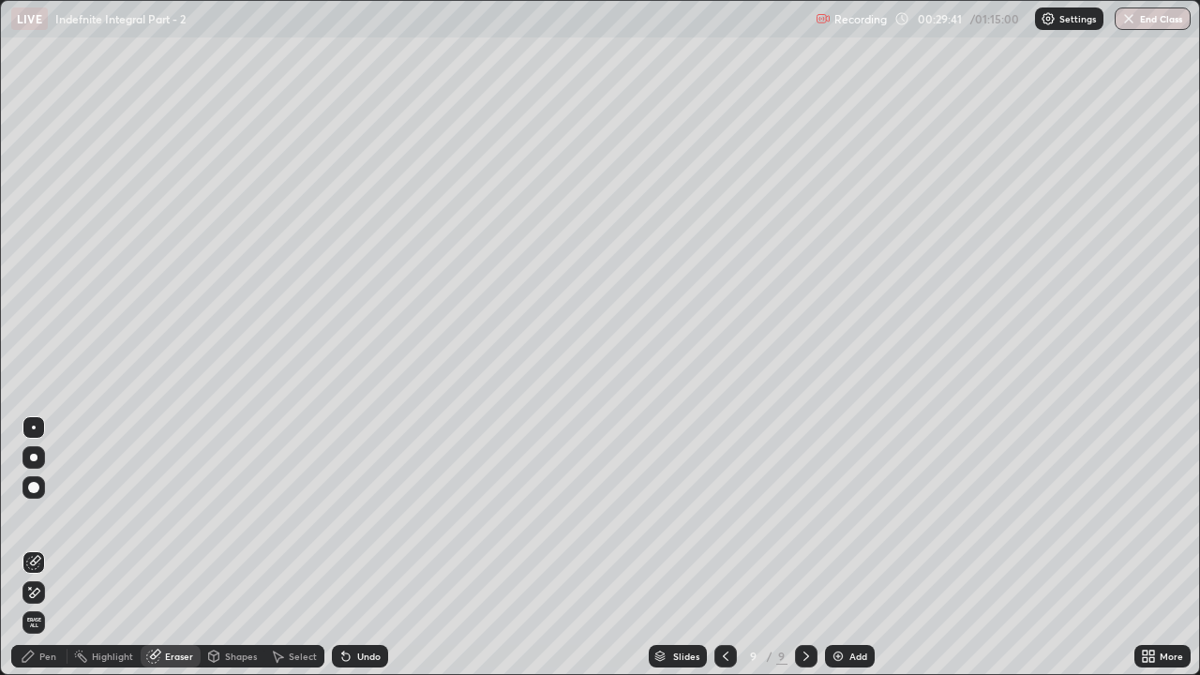
click at [29, 515] on icon at bounding box center [33, 593] width 15 height 16
click at [34, 515] on icon at bounding box center [28, 656] width 15 height 15
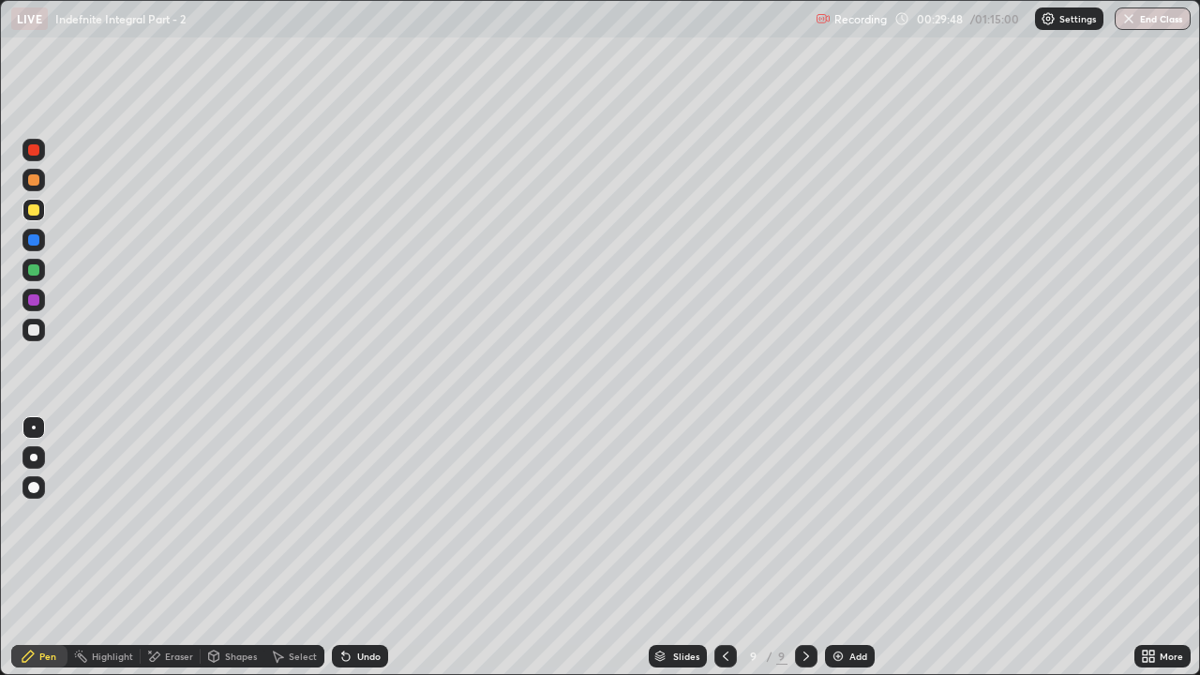
click at [31, 327] on div at bounding box center [33, 329] width 11 height 11
click at [380, 515] on div "Undo" at bounding box center [360, 656] width 56 height 22
click at [34, 211] on div at bounding box center [33, 209] width 11 height 11
click at [32, 332] on div at bounding box center [33, 329] width 11 height 11
click at [173, 515] on div "Eraser" at bounding box center [179, 655] width 28 height 9
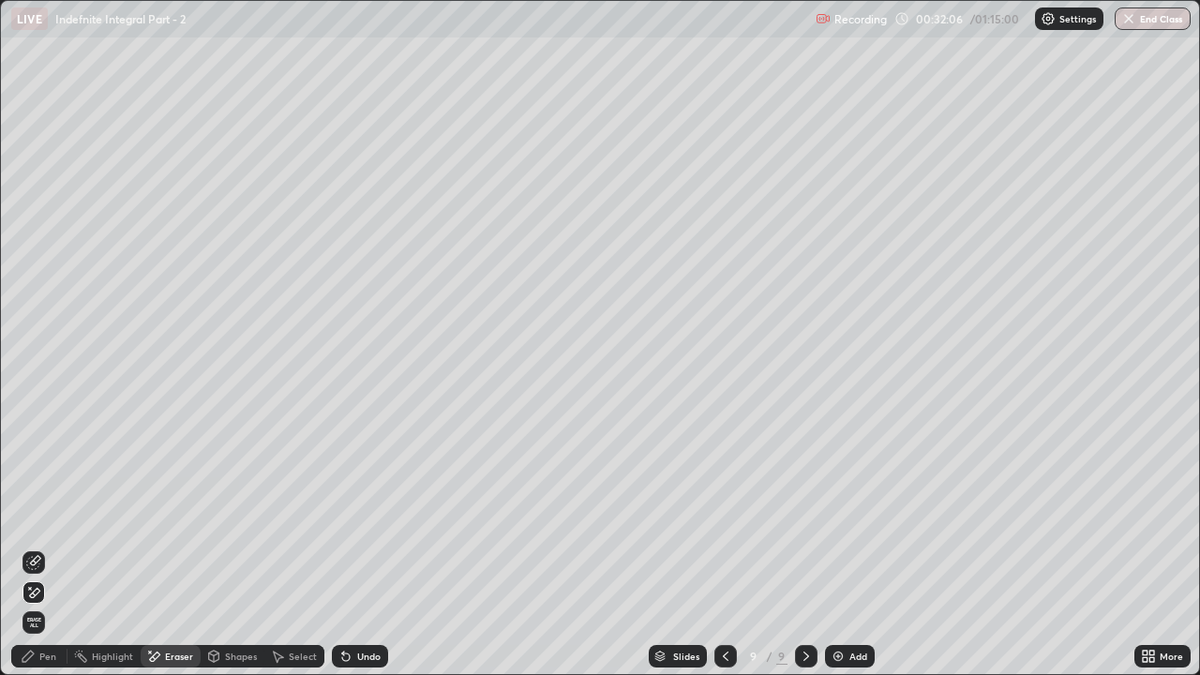
click at [44, 515] on div "Pen" at bounding box center [47, 655] width 17 height 9
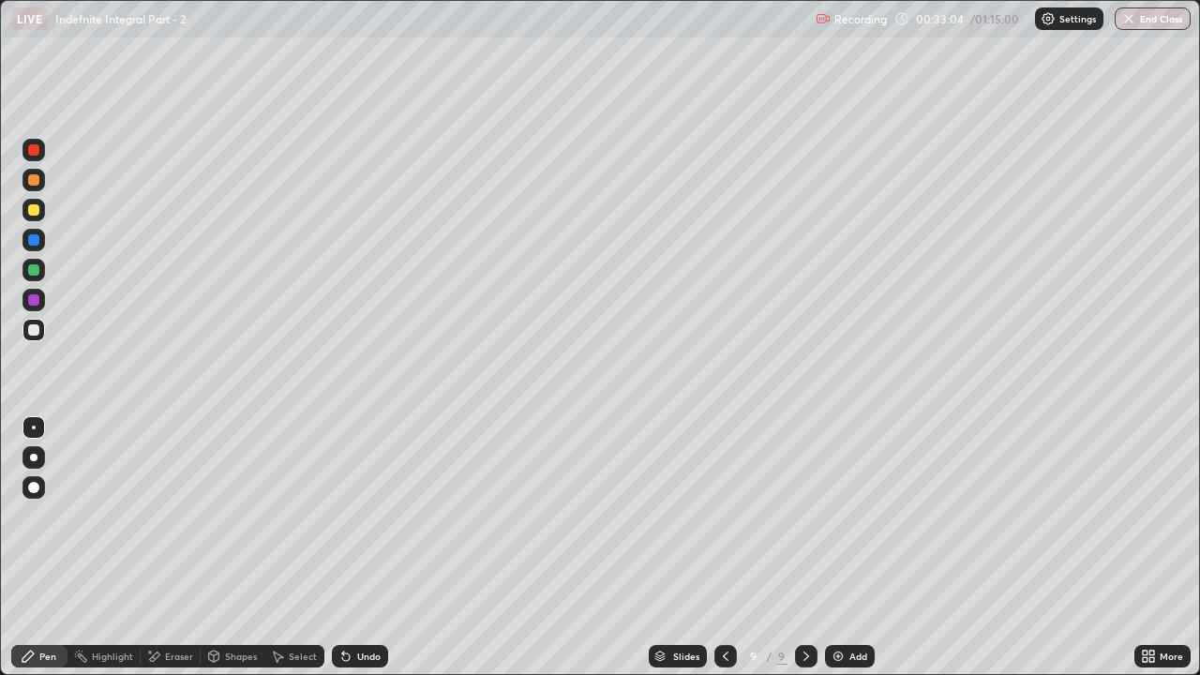
click at [172, 515] on div "Eraser" at bounding box center [179, 655] width 28 height 9
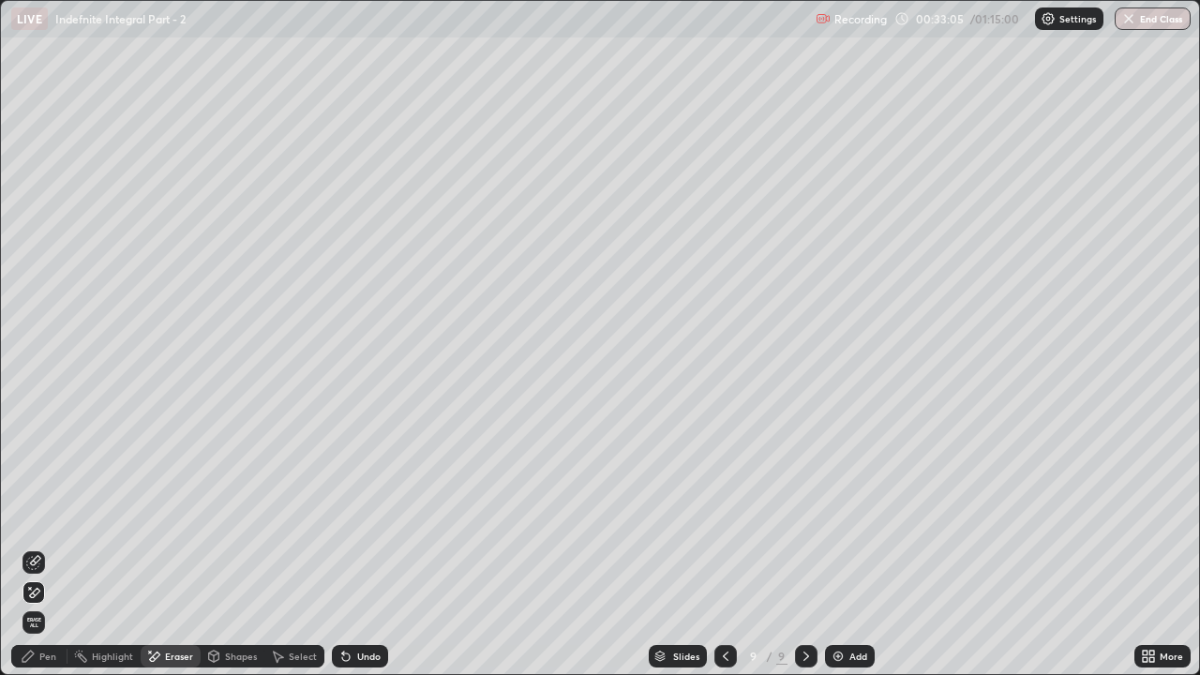
click at [42, 515] on div at bounding box center [33, 592] width 22 height 22
click at [34, 515] on icon at bounding box center [28, 656] width 15 height 15
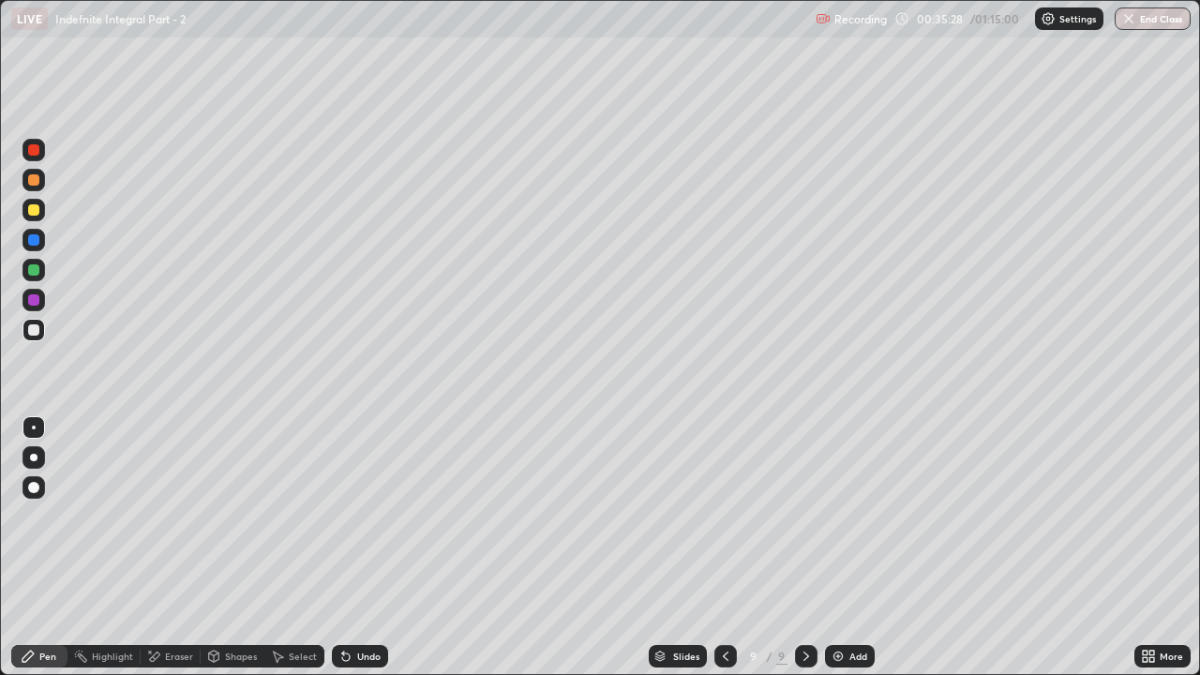
click at [36, 212] on div at bounding box center [33, 209] width 11 height 11
click at [40, 185] on div at bounding box center [33, 180] width 22 height 22
click at [31, 209] on div at bounding box center [33, 209] width 11 height 11
click at [849, 515] on div "Add" at bounding box center [858, 655] width 18 height 9
click at [723, 515] on icon at bounding box center [724, 656] width 15 height 15
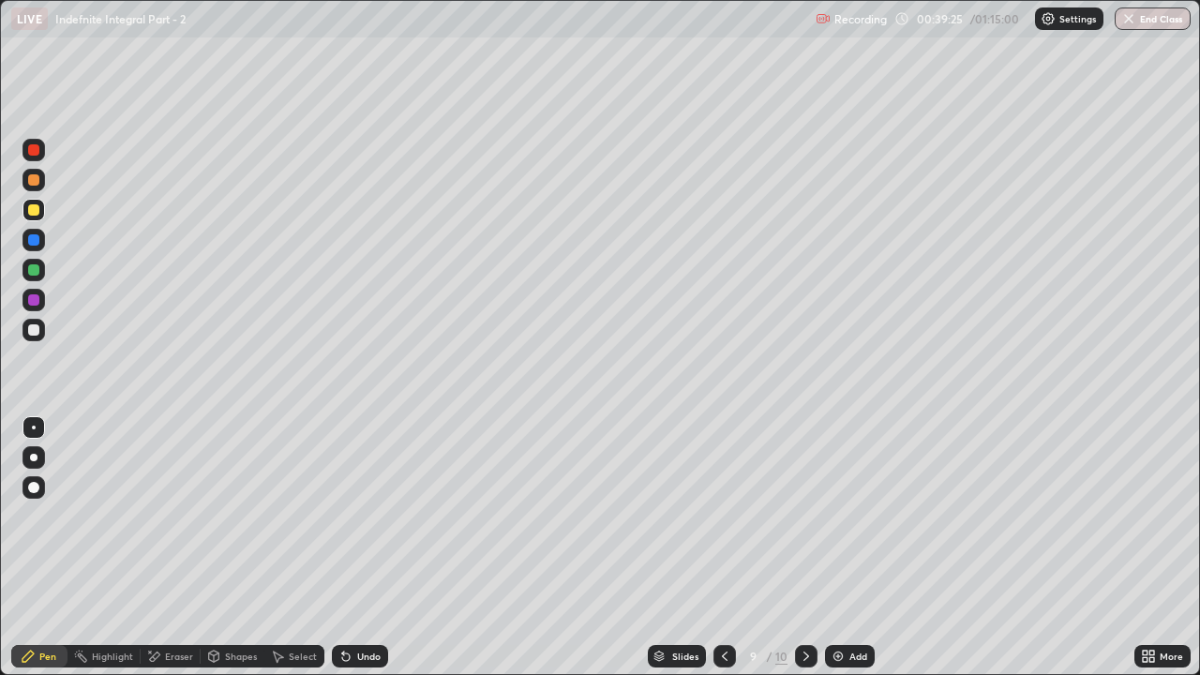
click at [804, 515] on icon at bounding box center [806, 656] width 15 height 15
click at [35, 326] on div at bounding box center [33, 329] width 11 height 11
click at [31, 299] on div at bounding box center [33, 299] width 11 height 11
click at [32, 325] on div at bounding box center [33, 329] width 11 height 11
click at [227, 515] on div "Shapes" at bounding box center [241, 655] width 32 height 9
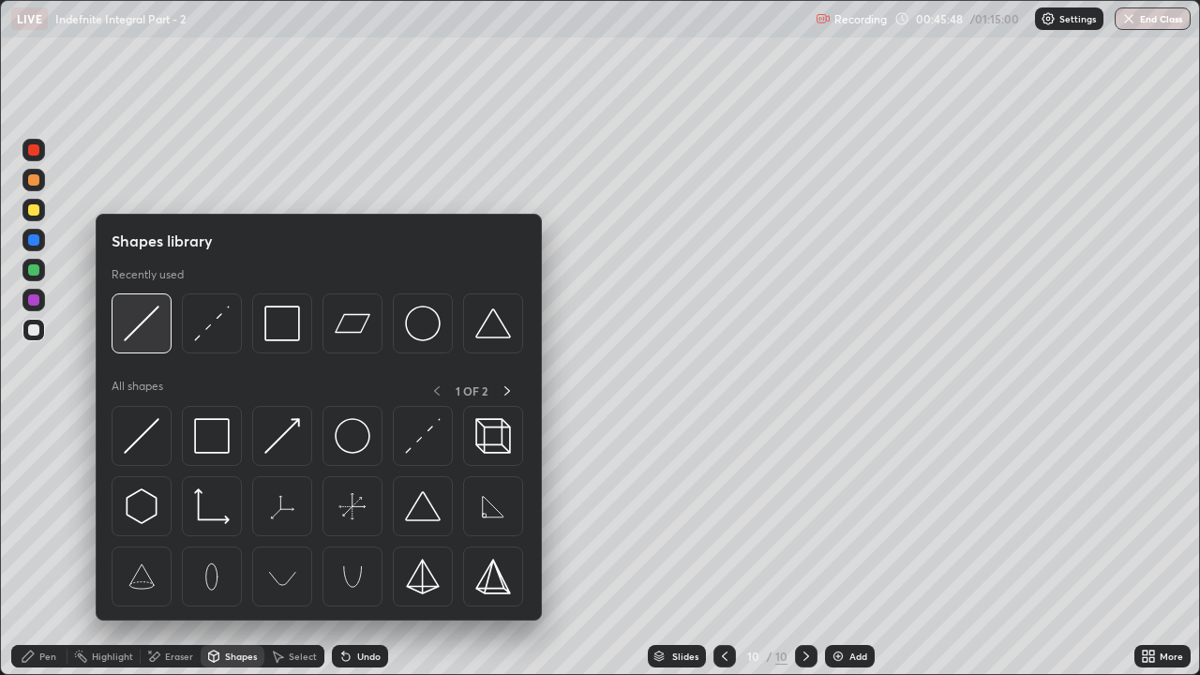
click at [142, 339] on img at bounding box center [142, 324] width 36 height 36
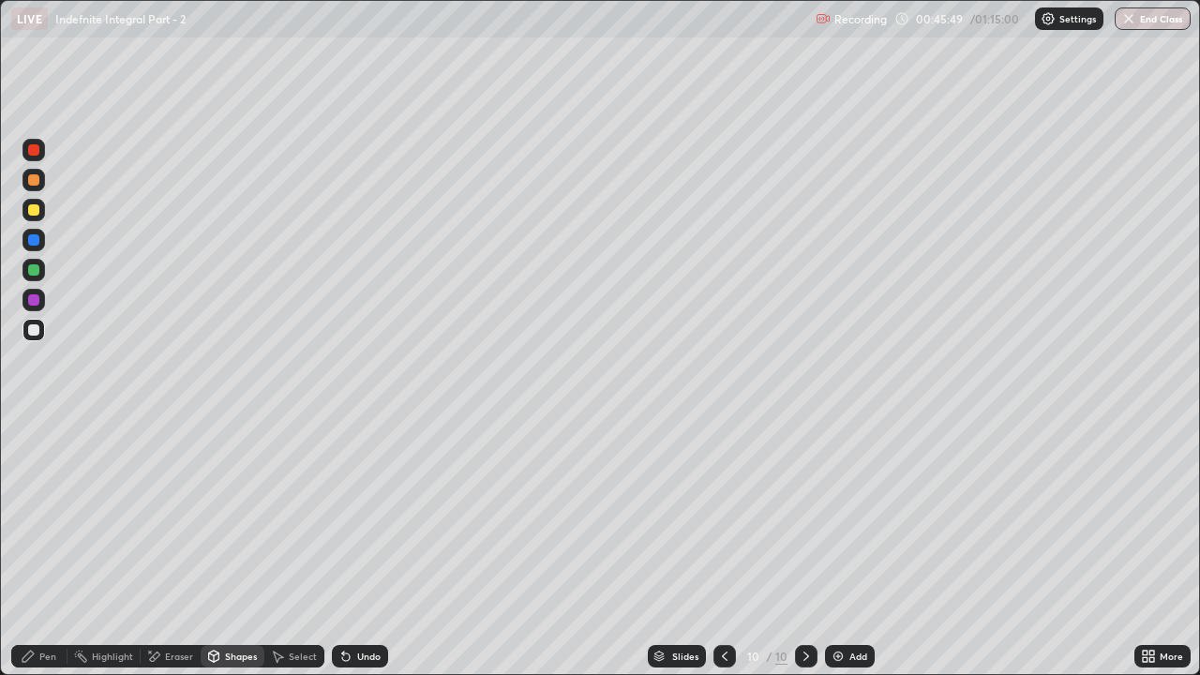
click at [35, 213] on div at bounding box center [33, 209] width 11 height 11
click at [45, 515] on div "Pen" at bounding box center [39, 656] width 56 height 22
click at [30, 334] on div at bounding box center [33, 329] width 11 height 11
click at [33, 267] on div at bounding box center [33, 269] width 11 height 11
click at [44, 333] on div at bounding box center [33, 330] width 22 height 22
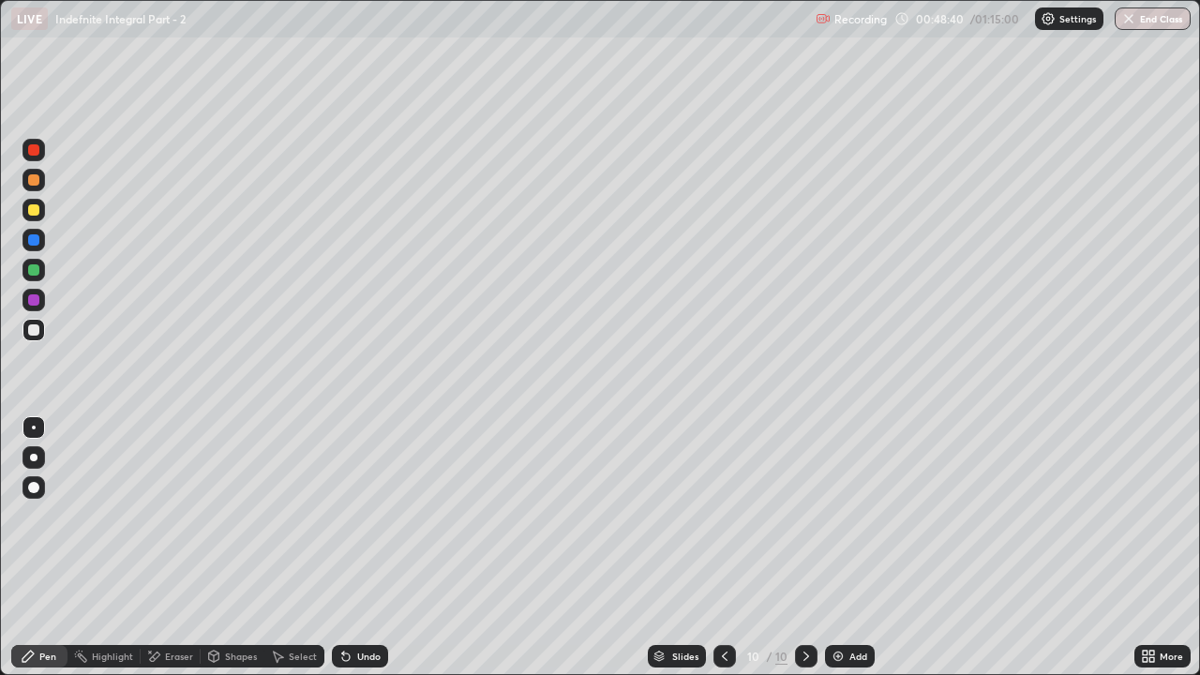
click at [166, 515] on div "Eraser" at bounding box center [179, 655] width 28 height 9
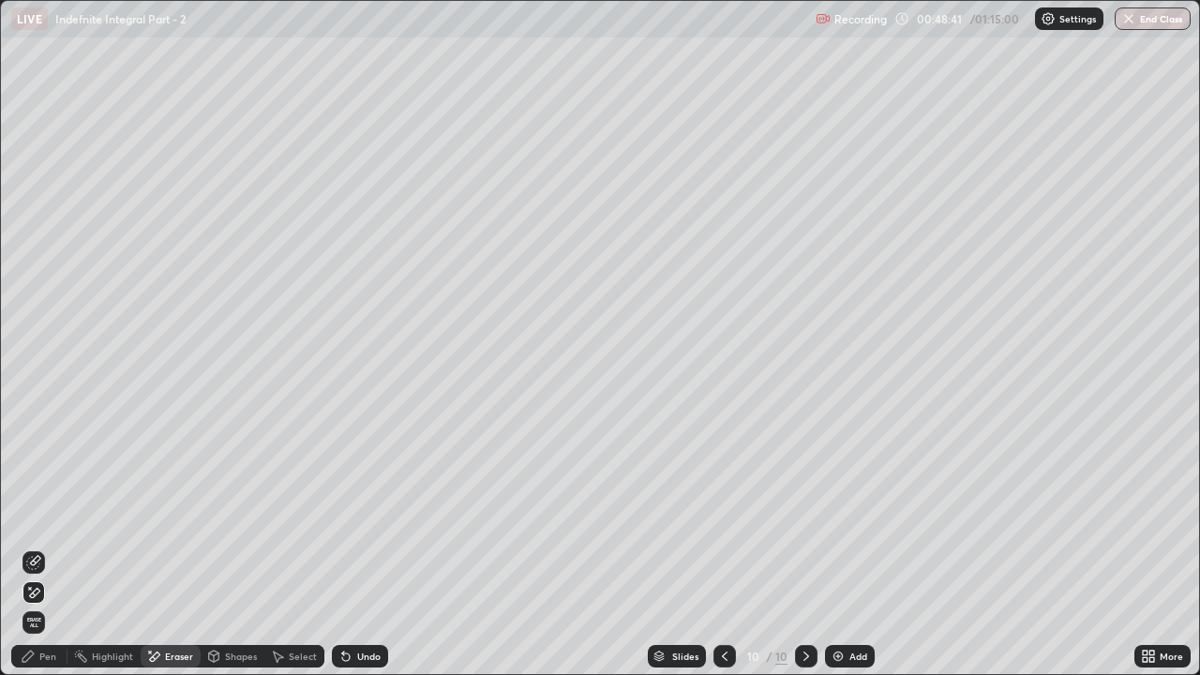
click at [30, 515] on icon at bounding box center [30, 588] width 2 height 2
click at [40, 515] on div "Pen" at bounding box center [39, 656] width 56 height 22
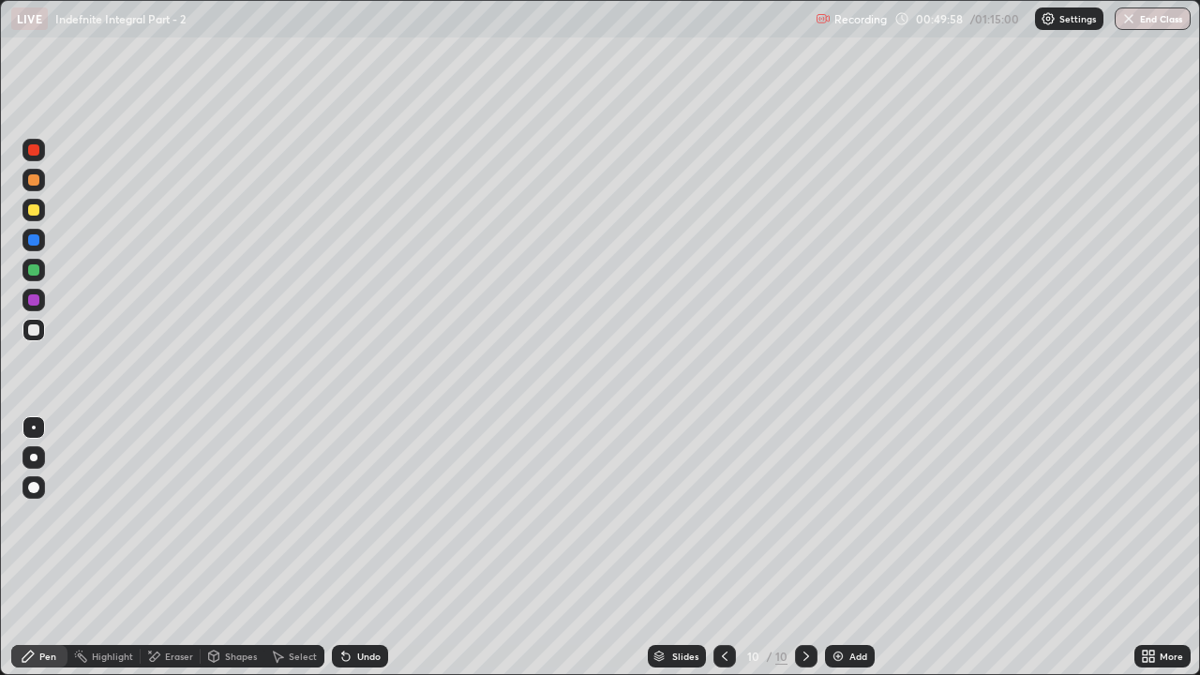
click at [28, 183] on div at bounding box center [33, 179] width 11 height 11
click at [37, 267] on div at bounding box center [33, 269] width 11 height 11
click at [859, 515] on div "Add" at bounding box center [850, 656] width 50 height 22
click at [37, 188] on div at bounding box center [33, 180] width 22 height 22
click at [34, 181] on div at bounding box center [33, 179] width 11 height 11
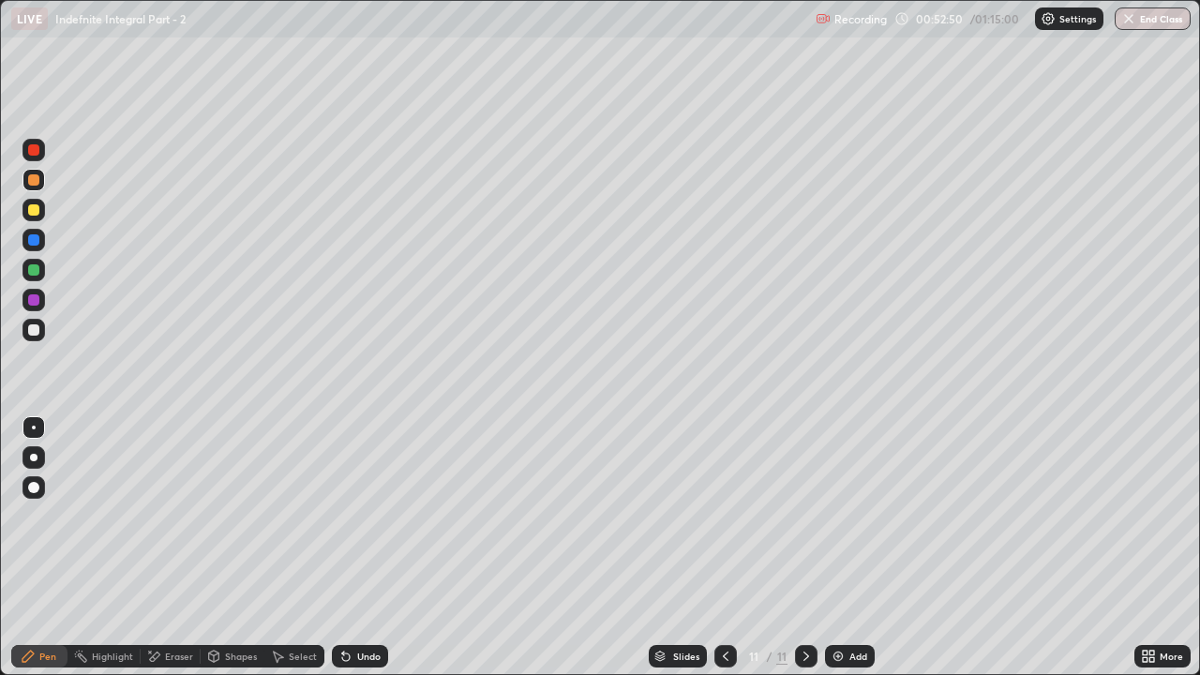
click at [32, 329] on div at bounding box center [33, 329] width 11 height 11
click at [35, 210] on div at bounding box center [33, 209] width 11 height 11
click at [44, 181] on div at bounding box center [33, 180] width 22 height 22
click at [357, 515] on div "Undo" at bounding box center [368, 655] width 23 height 9
click at [37, 324] on div at bounding box center [33, 330] width 22 height 22
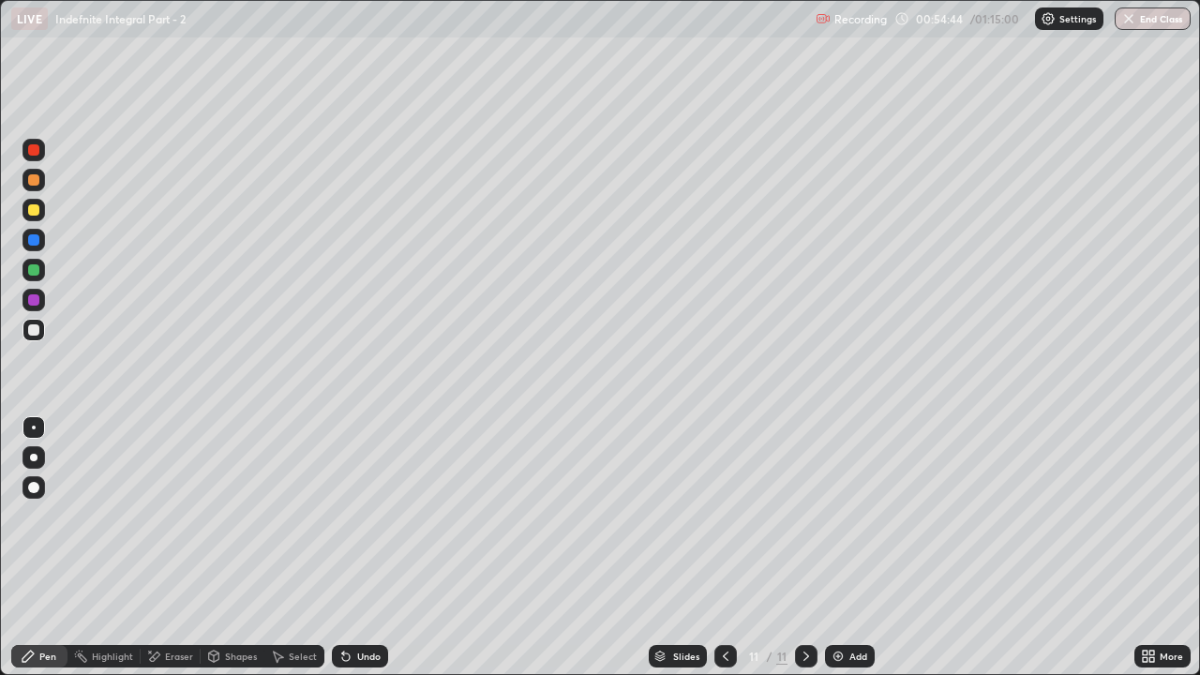
click at [28, 331] on div at bounding box center [33, 329] width 11 height 11
click at [35, 276] on div at bounding box center [33, 270] width 22 height 22
click at [178, 515] on div "Eraser" at bounding box center [179, 655] width 28 height 9
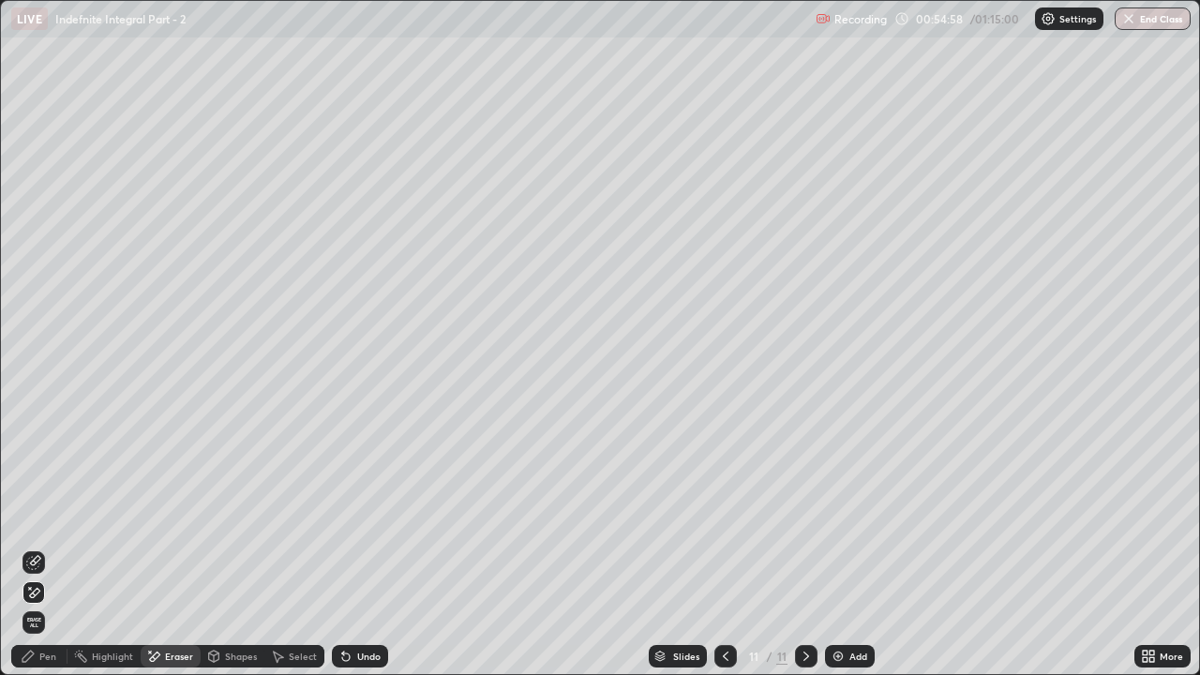
click at [30, 515] on icon at bounding box center [35, 560] width 10 height 9
click at [16, 515] on div "Pen" at bounding box center [39, 656] width 56 height 22
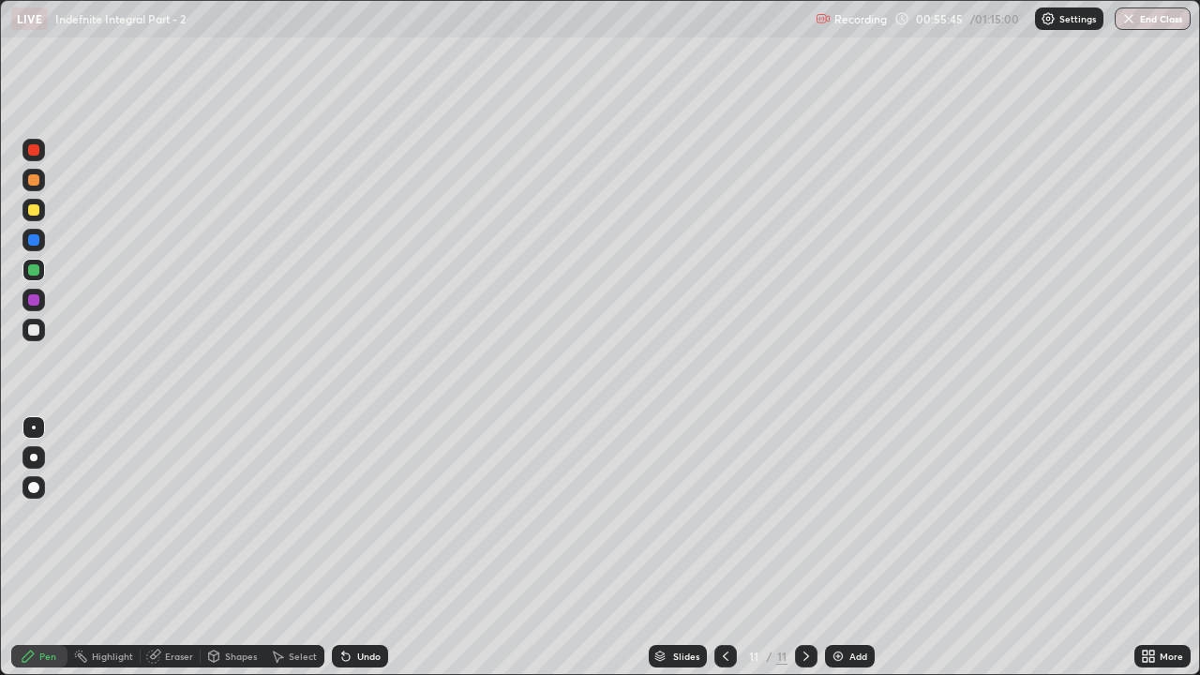
click at [32, 331] on div at bounding box center [33, 329] width 11 height 11
click at [232, 515] on div "Shapes" at bounding box center [233, 656] width 64 height 22
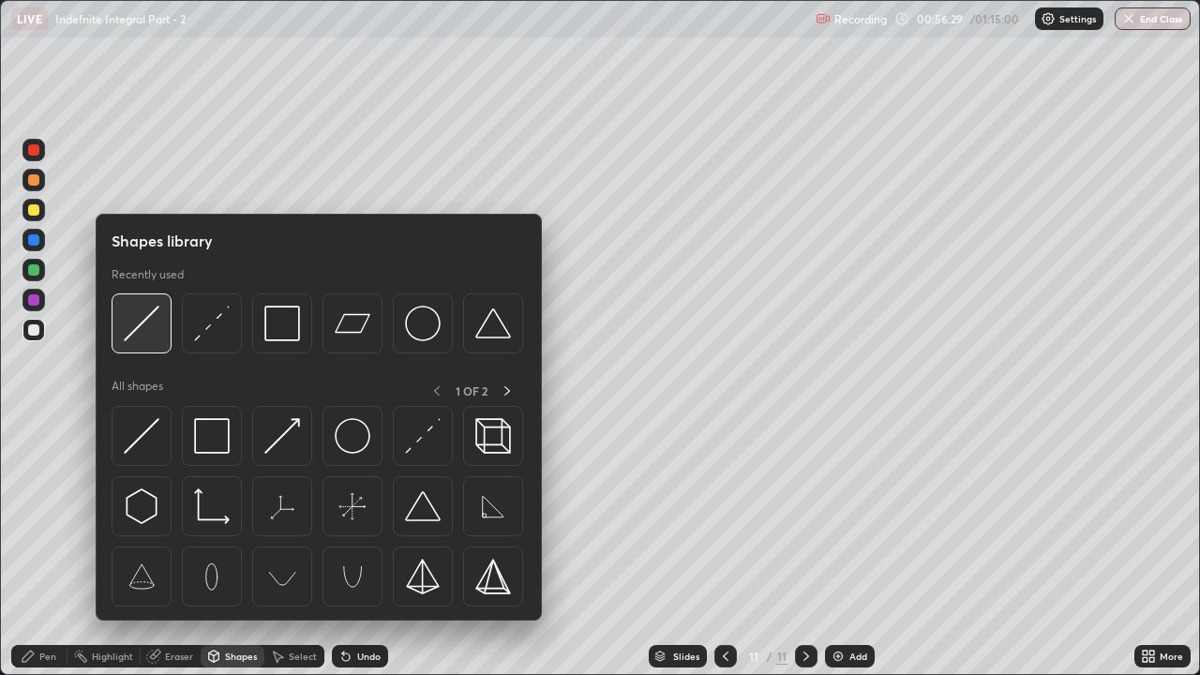
click at [148, 314] on img at bounding box center [142, 324] width 36 height 36
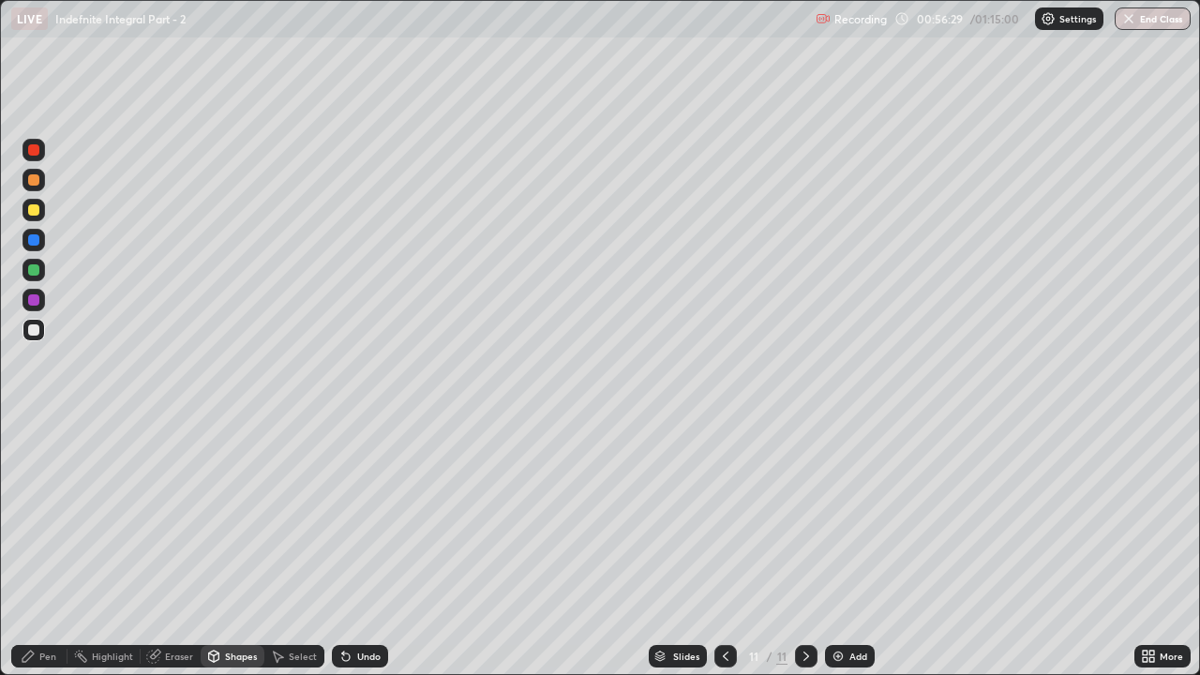
click at [35, 210] on div at bounding box center [33, 209] width 11 height 11
click at [40, 515] on div "Pen" at bounding box center [47, 655] width 17 height 9
click at [35, 332] on div at bounding box center [33, 329] width 11 height 11
click at [370, 515] on div "Undo" at bounding box center [368, 655] width 23 height 9
click at [157, 515] on icon at bounding box center [153, 656] width 12 height 12
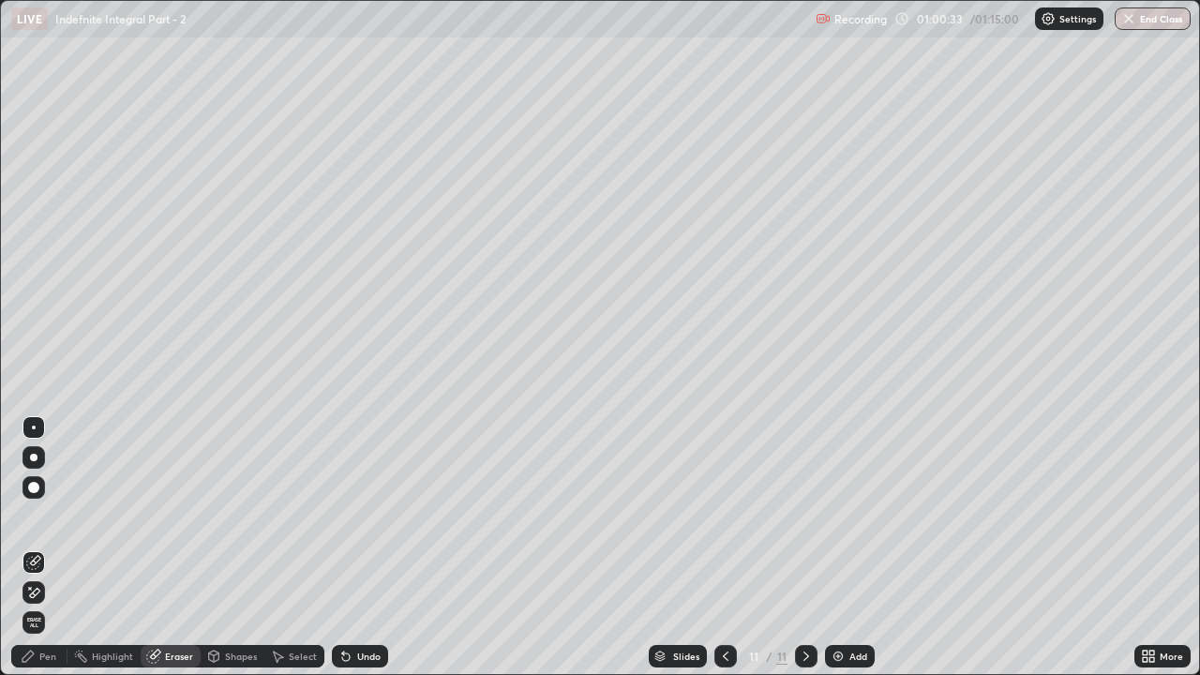
click at [31, 515] on icon at bounding box center [35, 592] width 10 height 9
click at [35, 515] on div "Pen" at bounding box center [39, 656] width 56 height 22
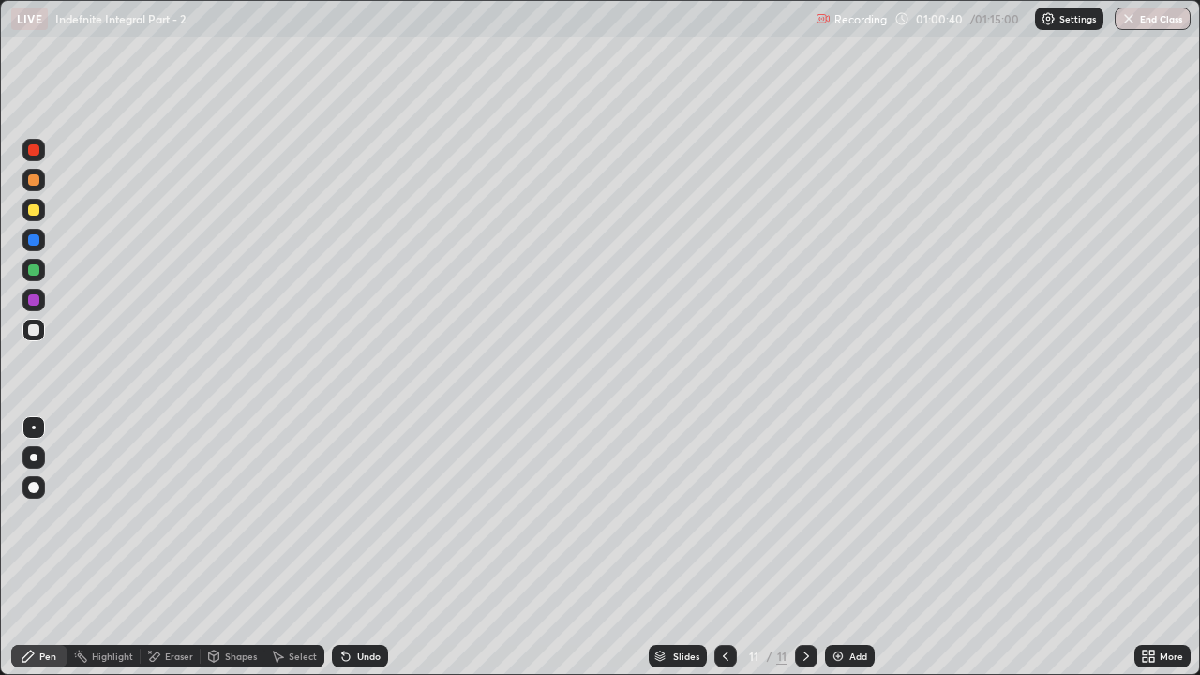
click at [34, 216] on div at bounding box center [33, 210] width 22 height 22
click at [814, 515] on div at bounding box center [806, 656] width 22 height 22
click at [857, 515] on div "Add" at bounding box center [858, 655] width 18 height 9
click at [43, 515] on div "Pen" at bounding box center [47, 655] width 17 height 9
click at [35, 178] on div at bounding box center [33, 179] width 11 height 11
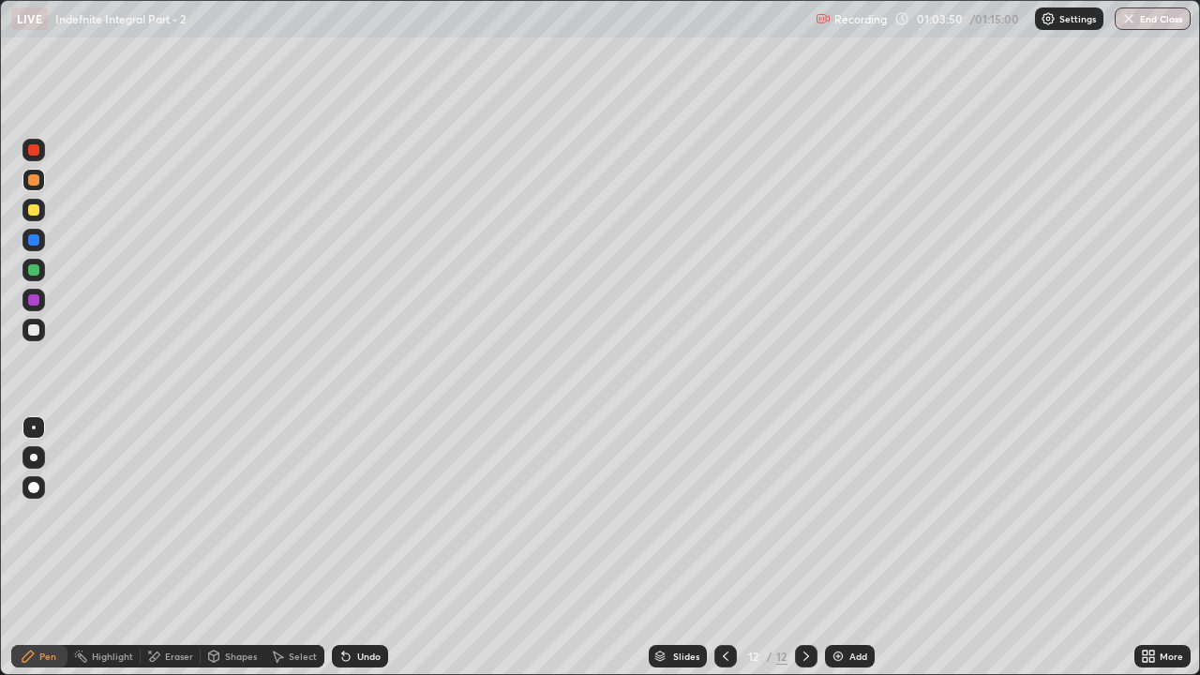
click at [351, 515] on icon at bounding box center [345, 656] width 15 height 15
click at [34, 208] on div at bounding box center [33, 209] width 11 height 11
click at [34, 327] on div at bounding box center [33, 329] width 11 height 11
click at [42, 208] on div at bounding box center [33, 210] width 22 height 22
click at [34, 330] on div at bounding box center [33, 329] width 11 height 11
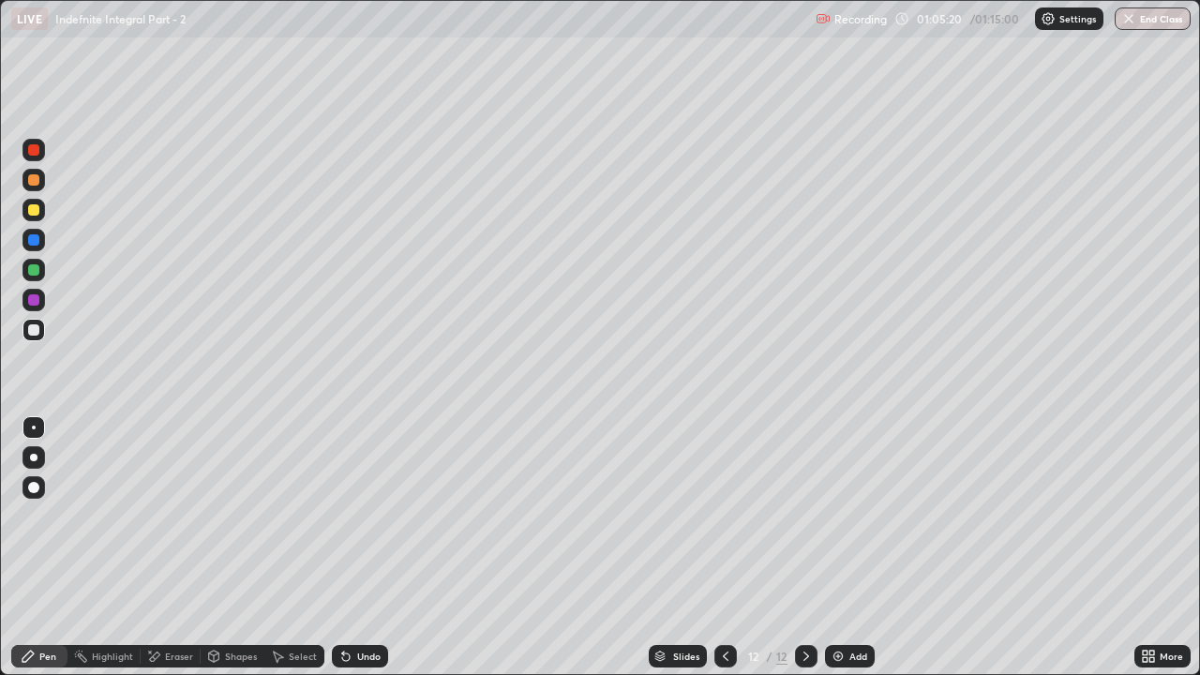
click at [36, 178] on div at bounding box center [33, 179] width 11 height 11
click at [231, 515] on div "Shapes" at bounding box center [241, 655] width 32 height 9
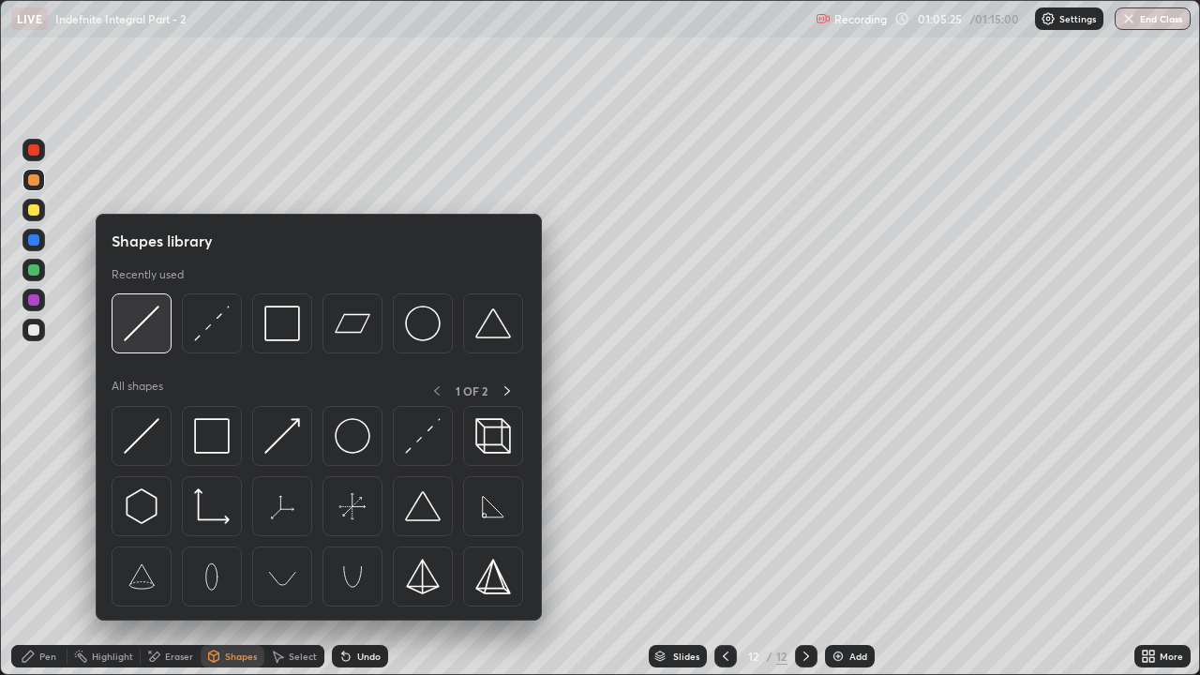
click at [150, 322] on img at bounding box center [142, 324] width 36 height 36
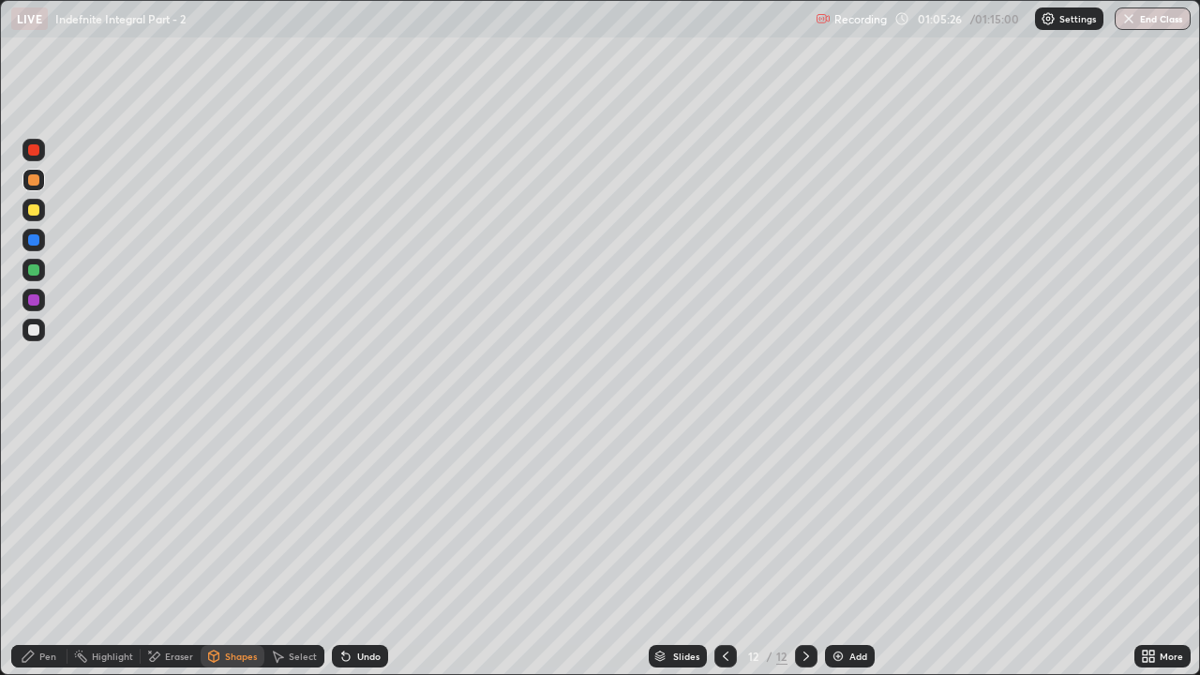
click at [36, 335] on div at bounding box center [33, 329] width 11 height 11
click at [39, 515] on div "Pen" at bounding box center [47, 655] width 17 height 9
click at [32, 335] on div at bounding box center [33, 329] width 11 height 11
click at [35, 179] on div at bounding box center [33, 179] width 11 height 11
click at [38, 330] on div at bounding box center [33, 329] width 11 height 11
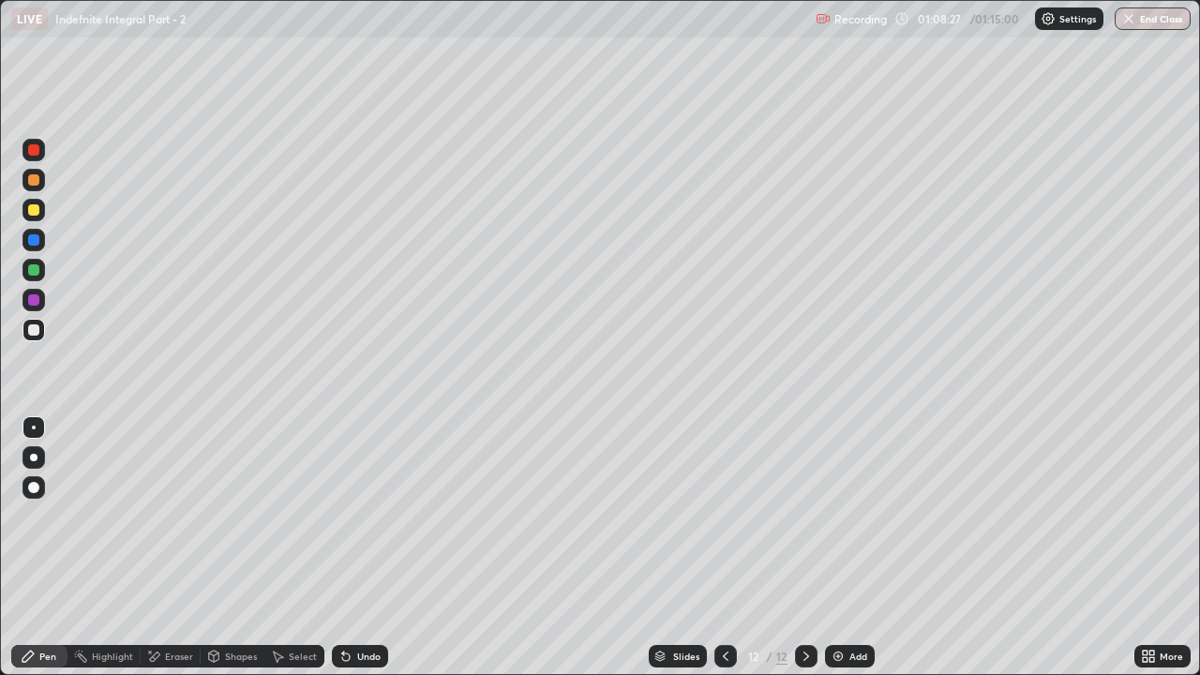
click at [45, 515] on div "Pen" at bounding box center [39, 656] width 56 height 22
click at [178, 515] on div "Eraser" at bounding box center [171, 656] width 60 height 22
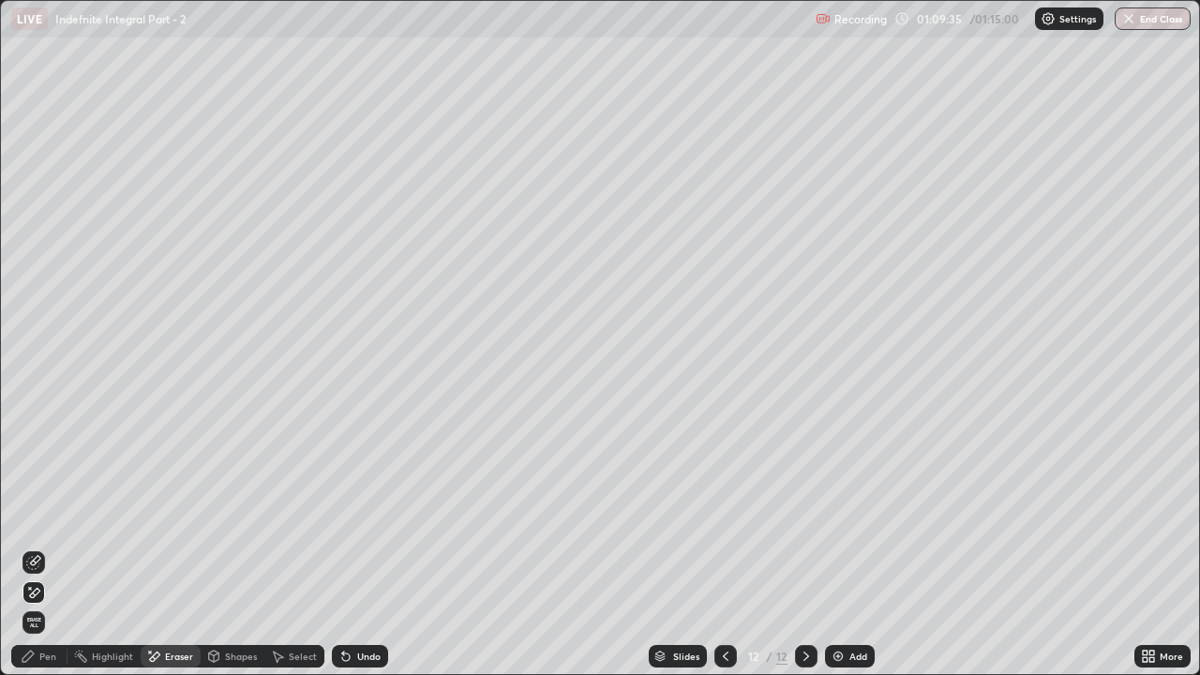
click at [37, 515] on div "Pen" at bounding box center [39, 656] width 56 height 22
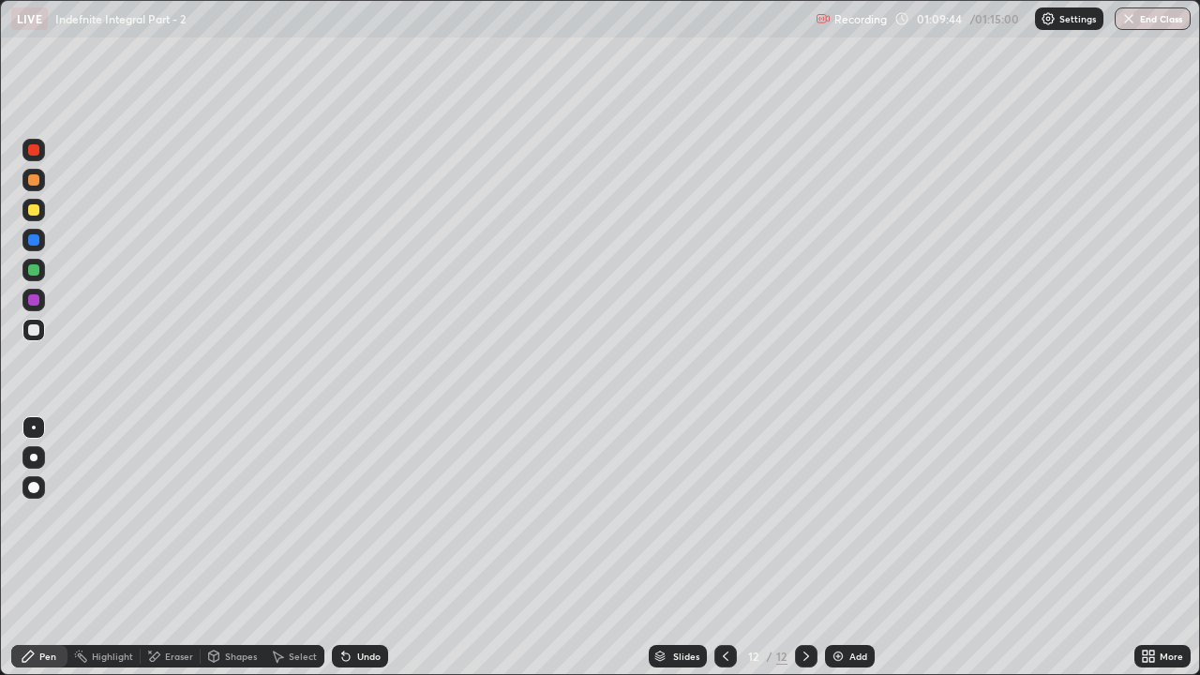
click at [177, 515] on div "Eraser" at bounding box center [179, 655] width 28 height 9
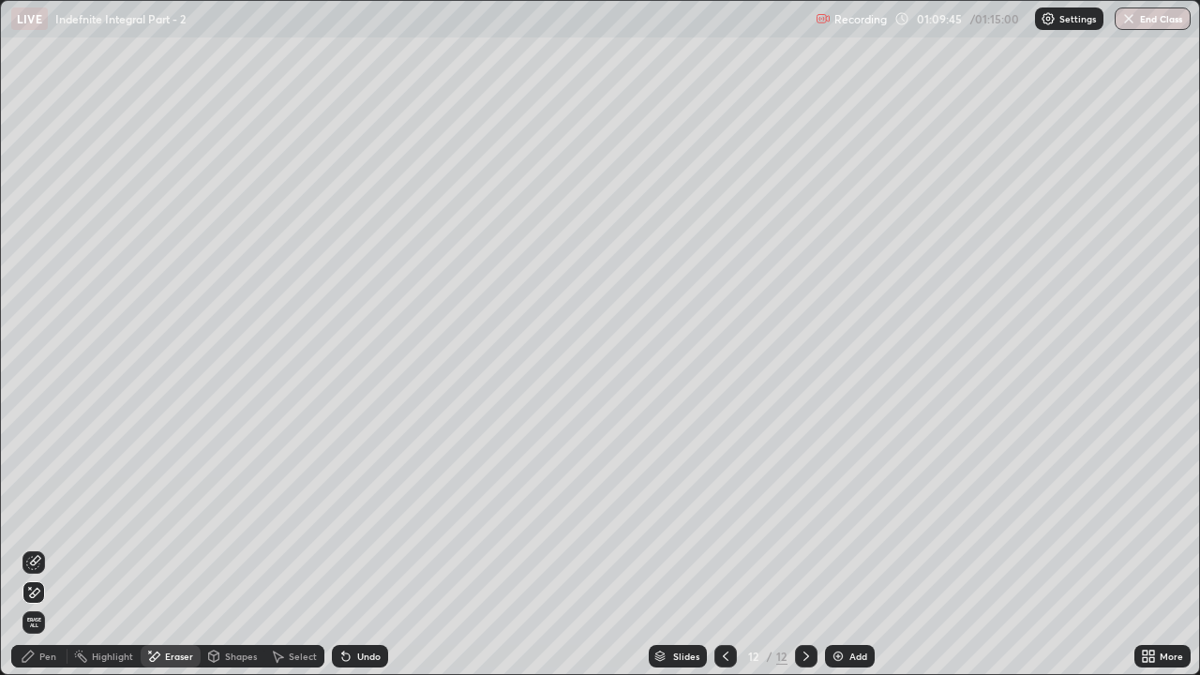
click at [32, 515] on div "Pen" at bounding box center [39, 656] width 56 height 22
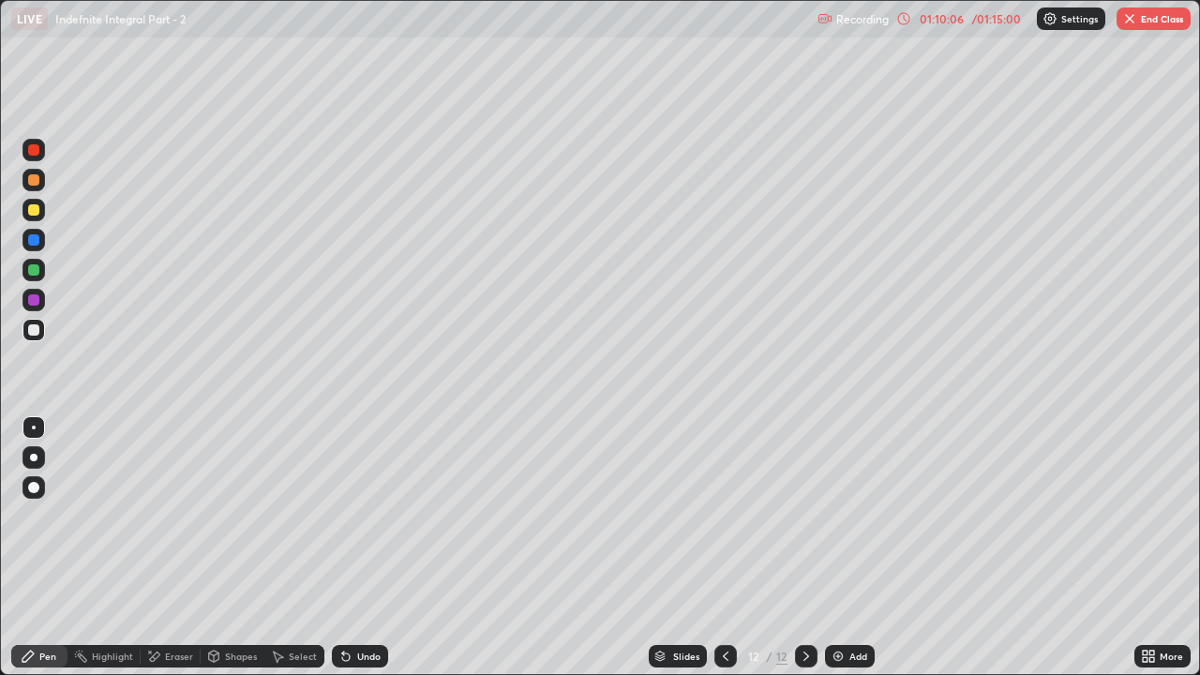
click at [192, 515] on div "Eraser" at bounding box center [171, 656] width 60 height 22
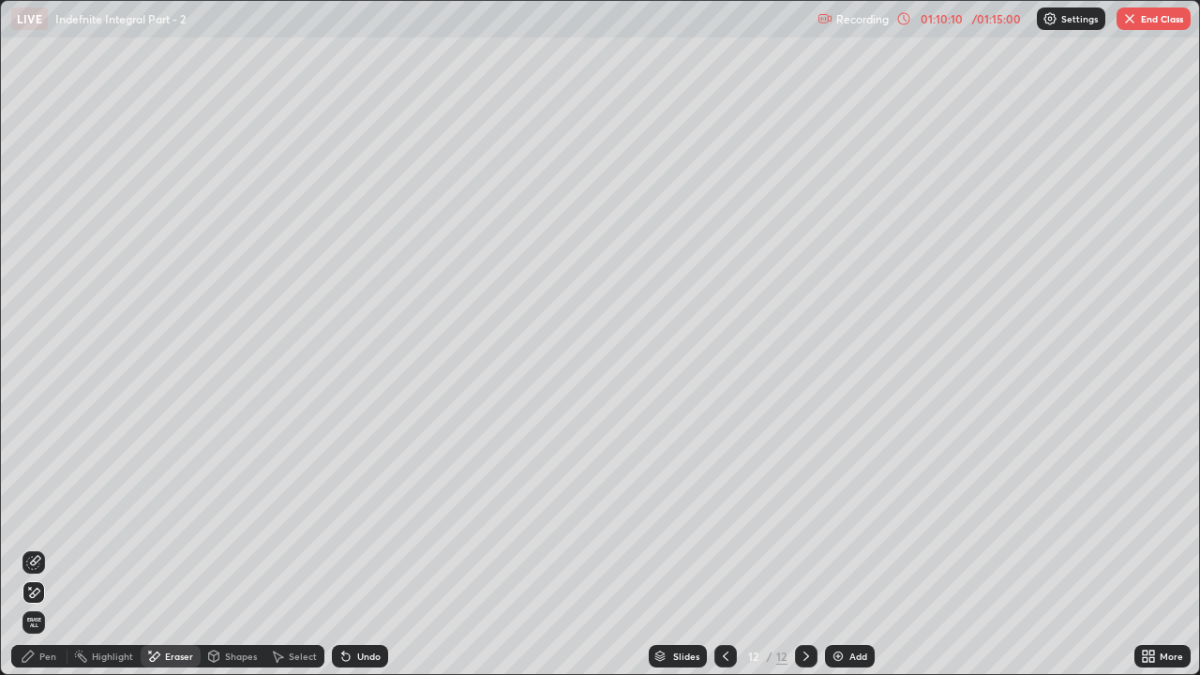
click at [38, 515] on div "Pen" at bounding box center [39, 656] width 56 height 22
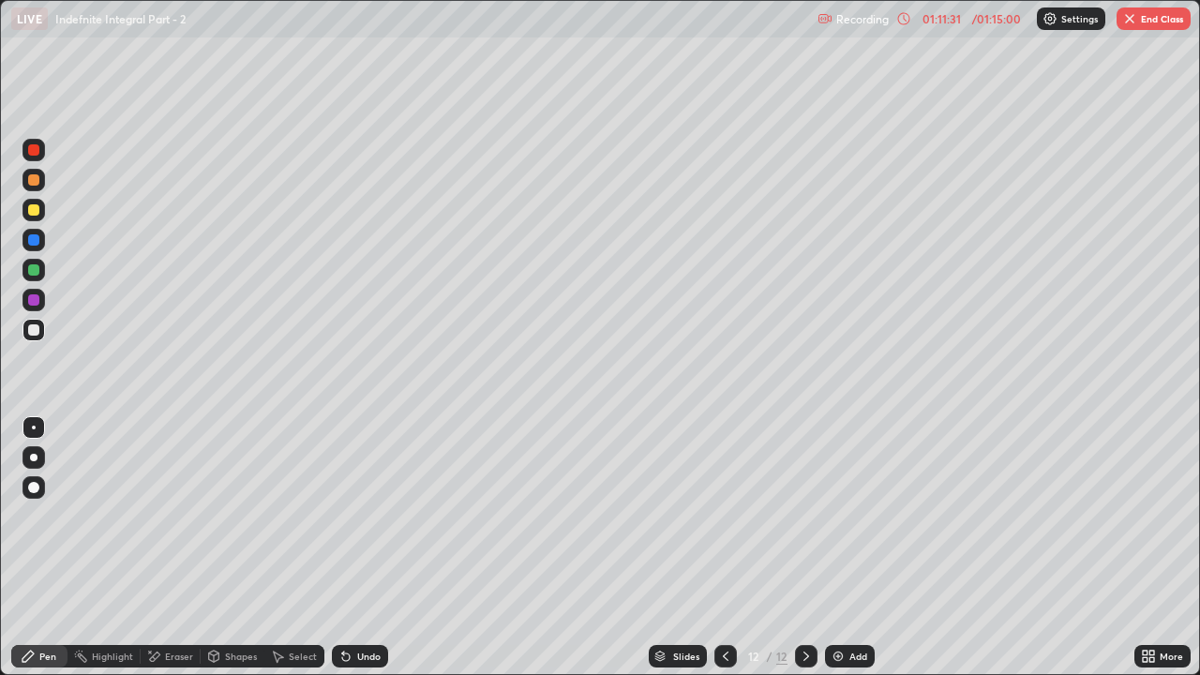
click at [181, 515] on div "Eraser" at bounding box center [171, 656] width 60 height 22
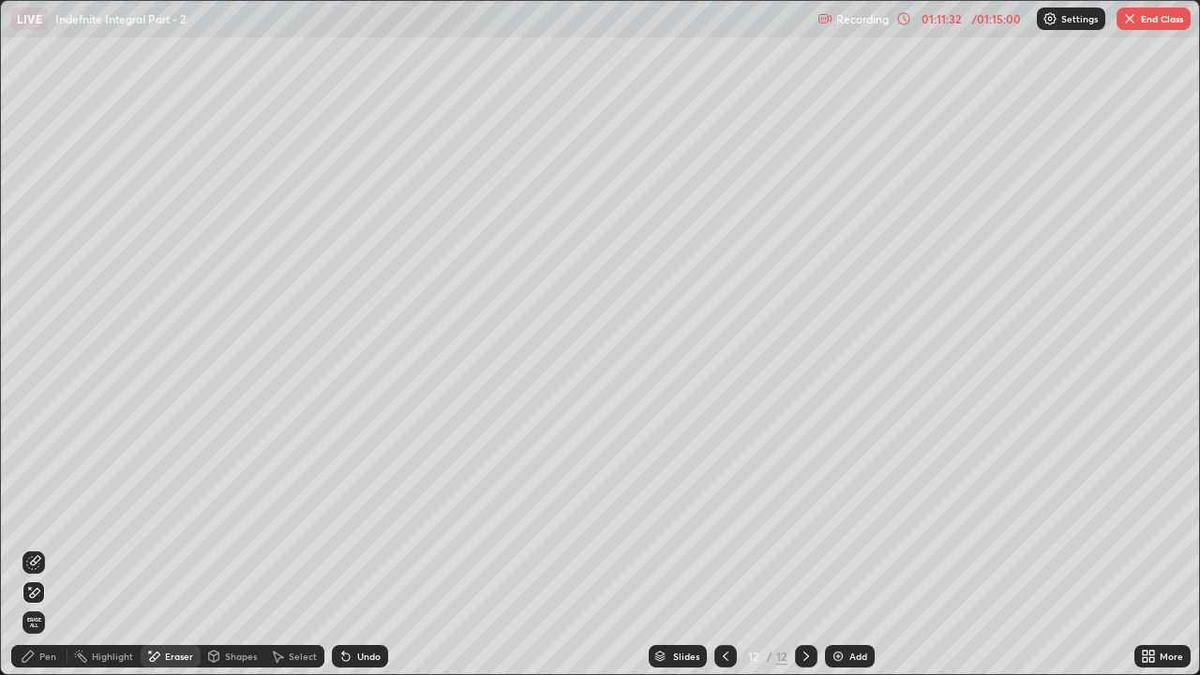
click at [30, 515] on icon at bounding box center [30, 588] width 2 height 2
click at [26, 515] on icon at bounding box center [27, 655] width 11 height 11
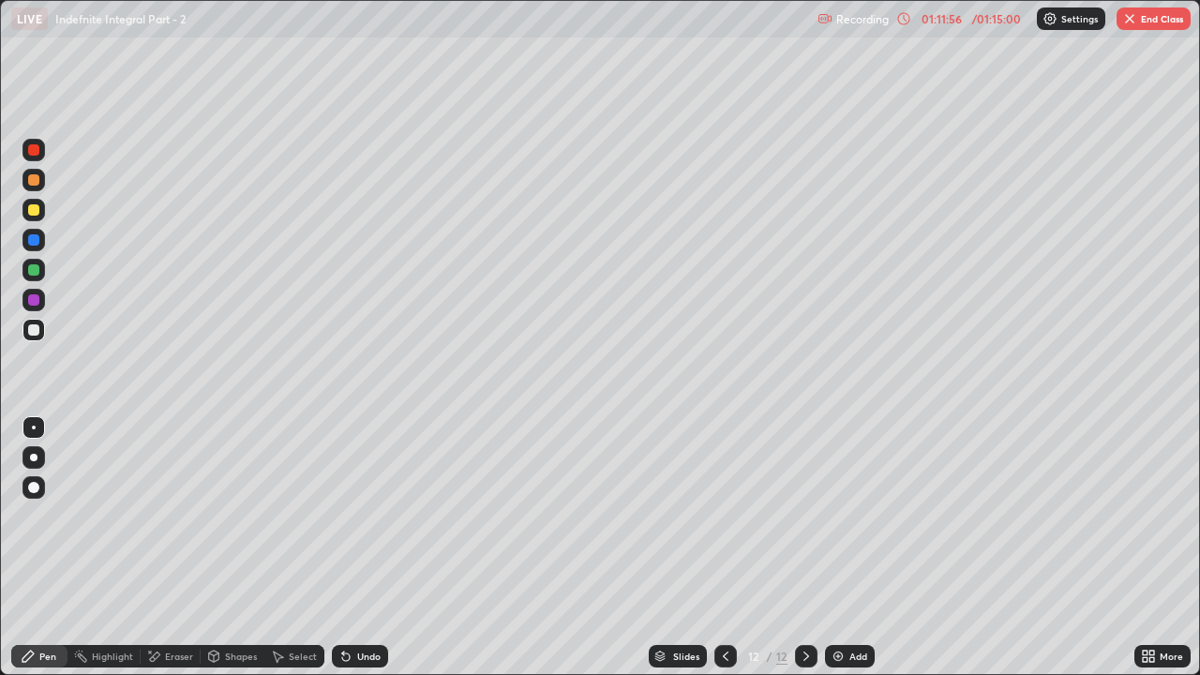
click at [379, 515] on div "Undo" at bounding box center [360, 656] width 56 height 22
click at [381, 515] on div "Undo" at bounding box center [360, 656] width 56 height 22
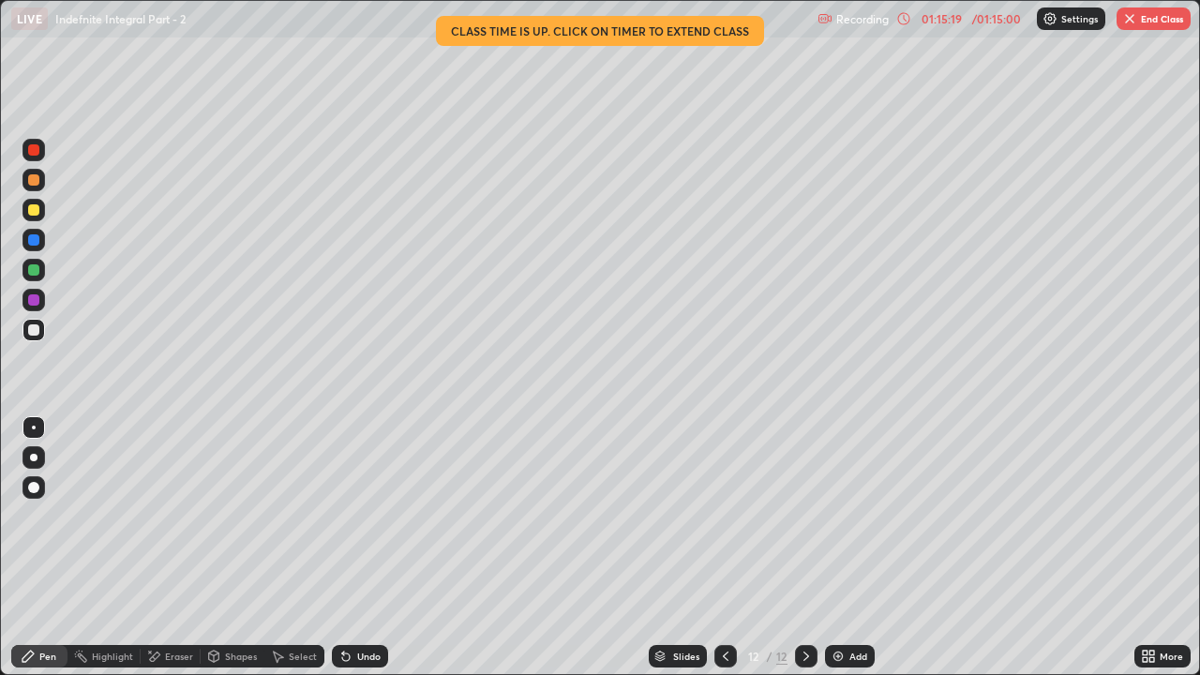
click at [1173, 24] on button "End Class" at bounding box center [1153, 18] width 74 height 22
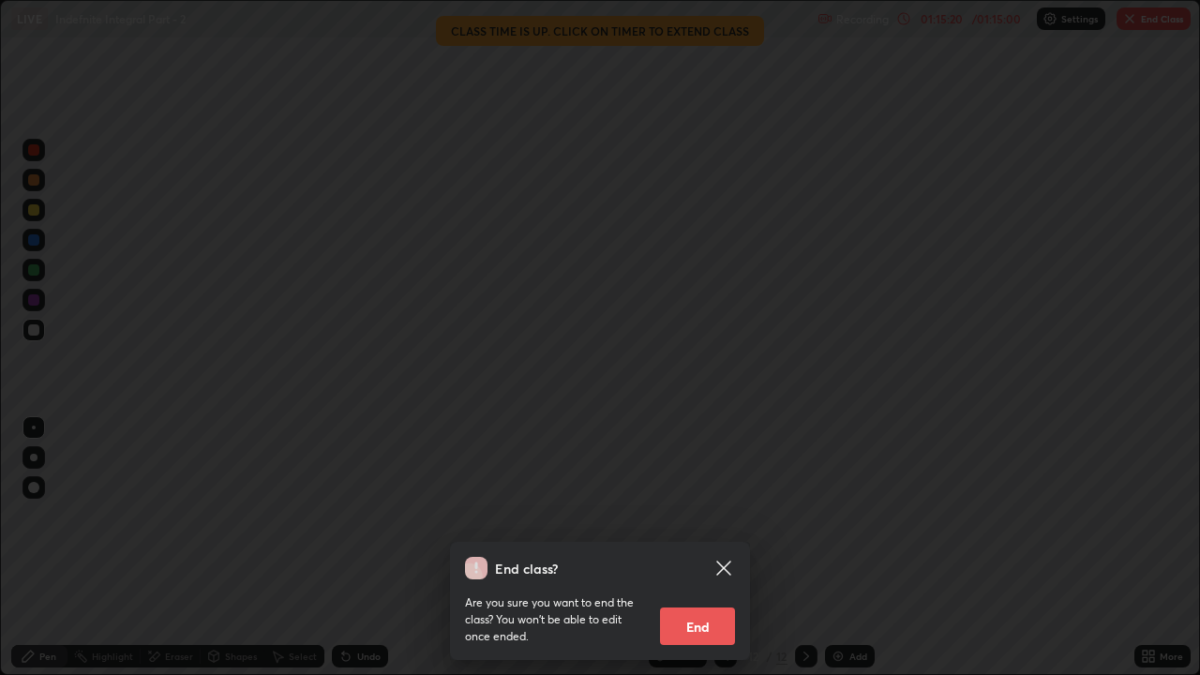
click at [700, 515] on button "End" at bounding box center [697, 625] width 75 height 37
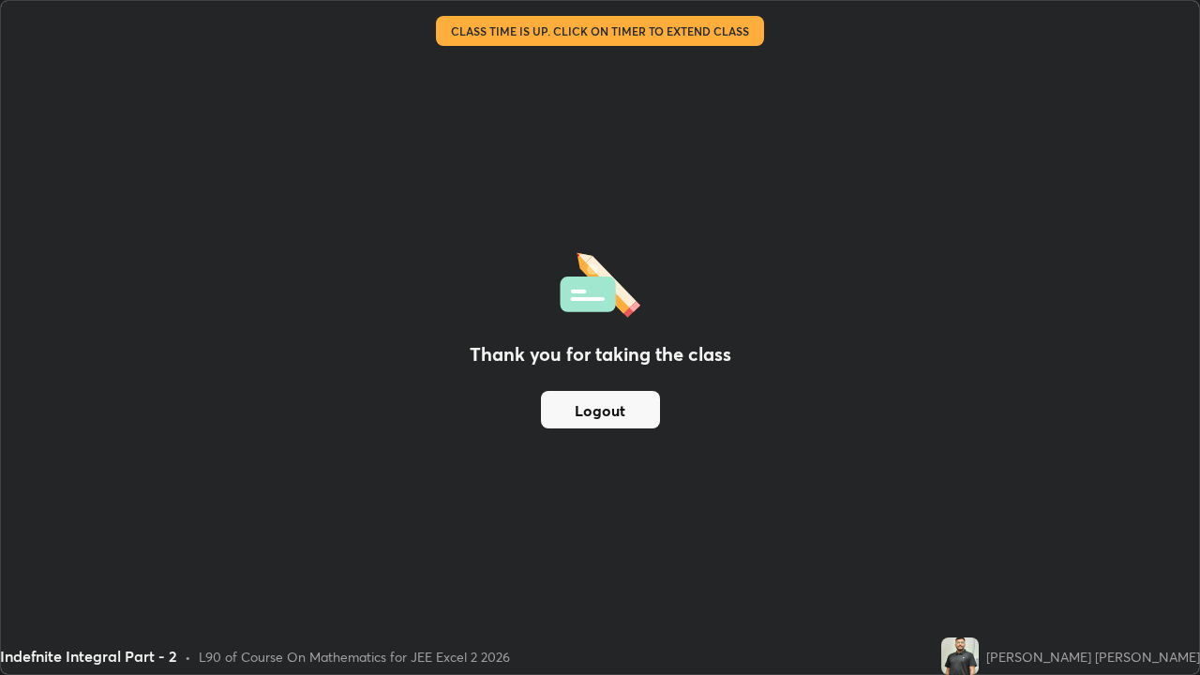
click at [616, 411] on button "Logout" at bounding box center [600, 409] width 119 height 37
click at [617, 400] on button "Logout" at bounding box center [600, 409] width 119 height 37
